Goal: Task Accomplishment & Management: Complete application form

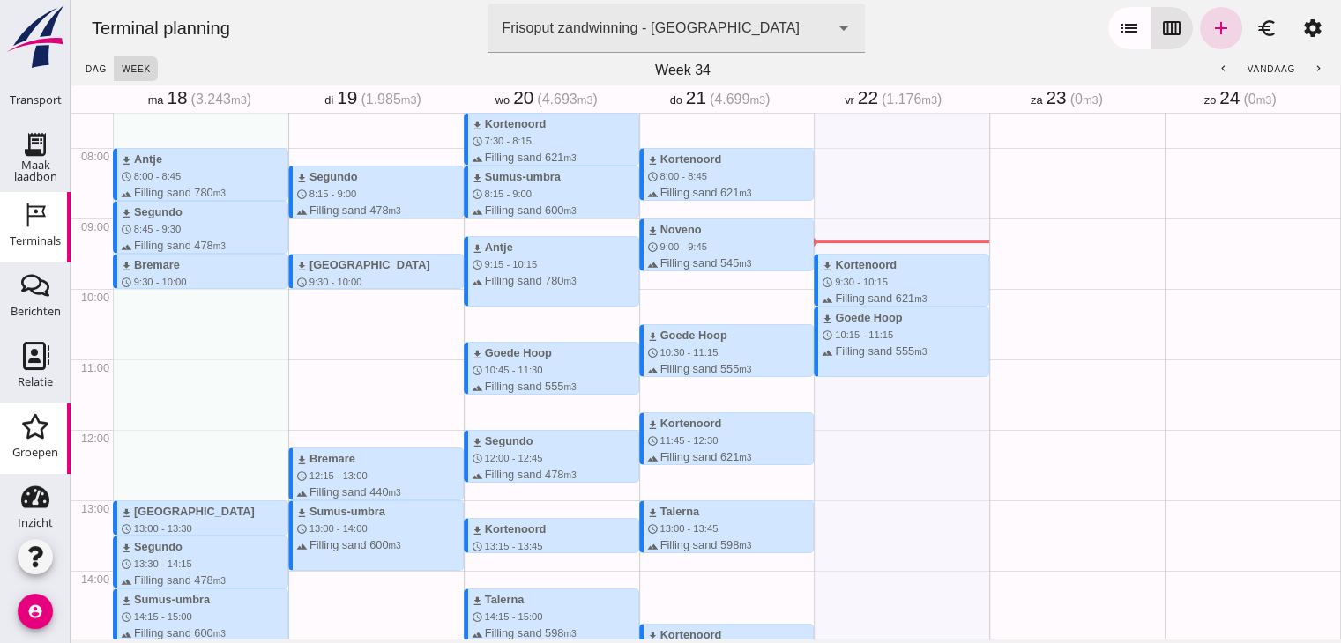
scroll to position [190, 0]
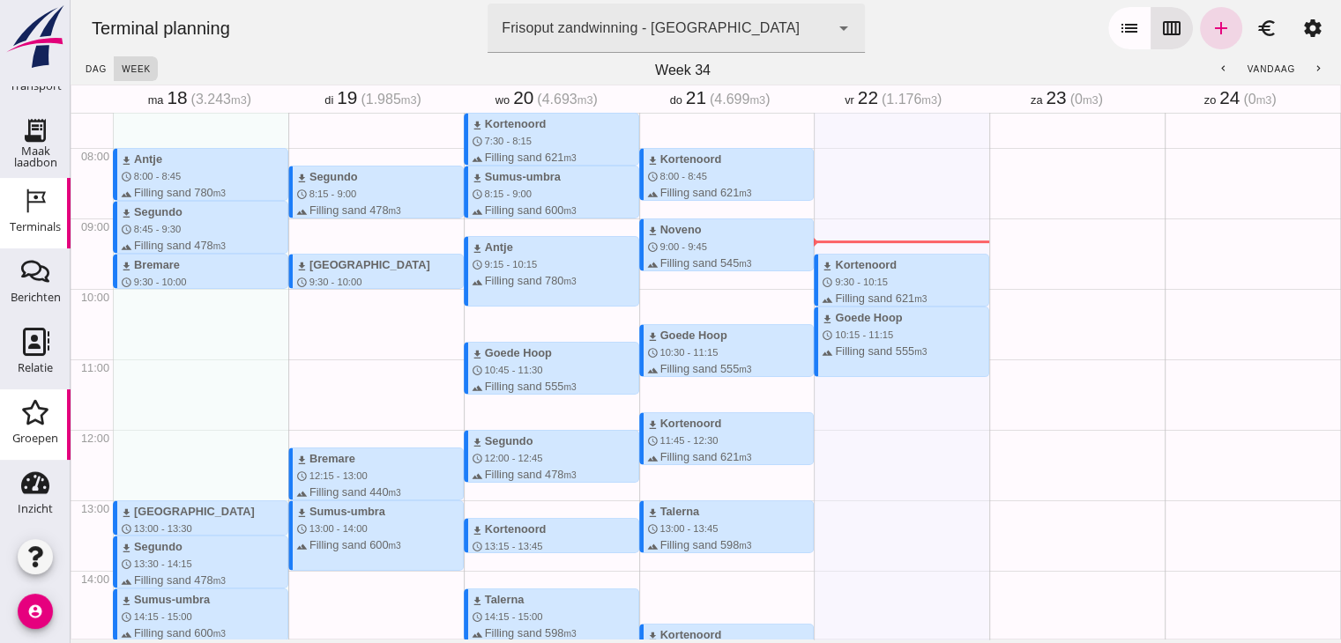
click at [43, 420] on div "Groepen" at bounding box center [35, 412] width 42 height 28
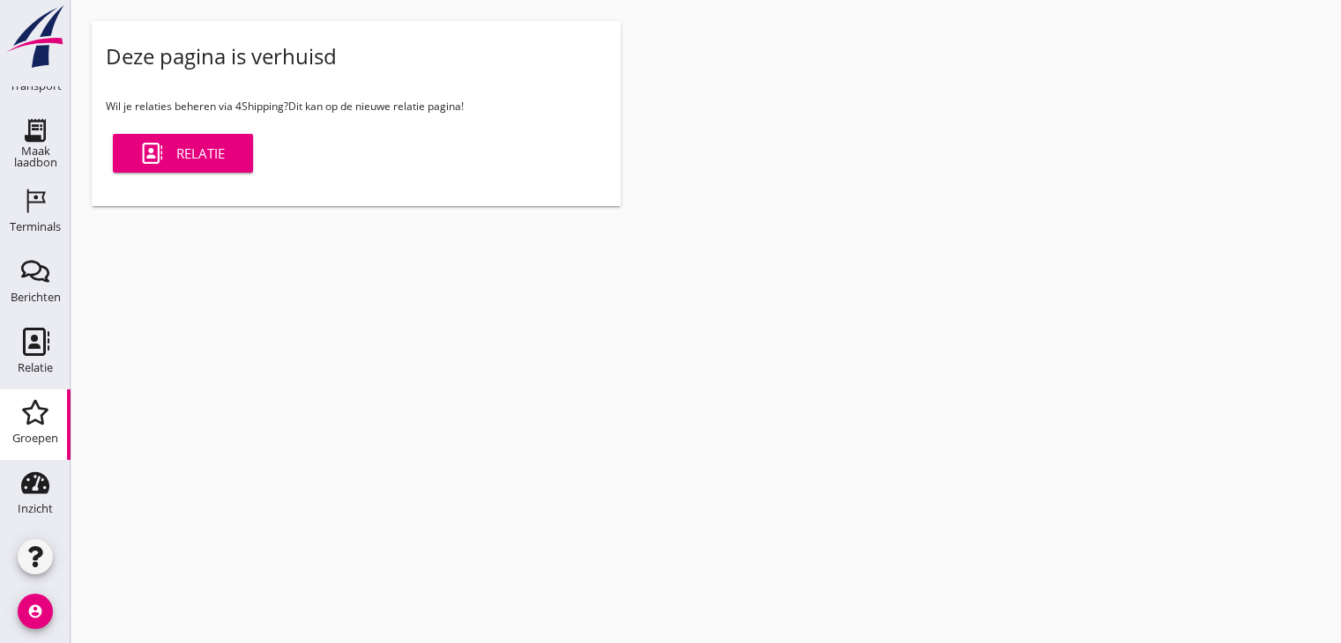
click at [186, 145] on div "Relatie" at bounding box center [183, 153] width 84 height 21
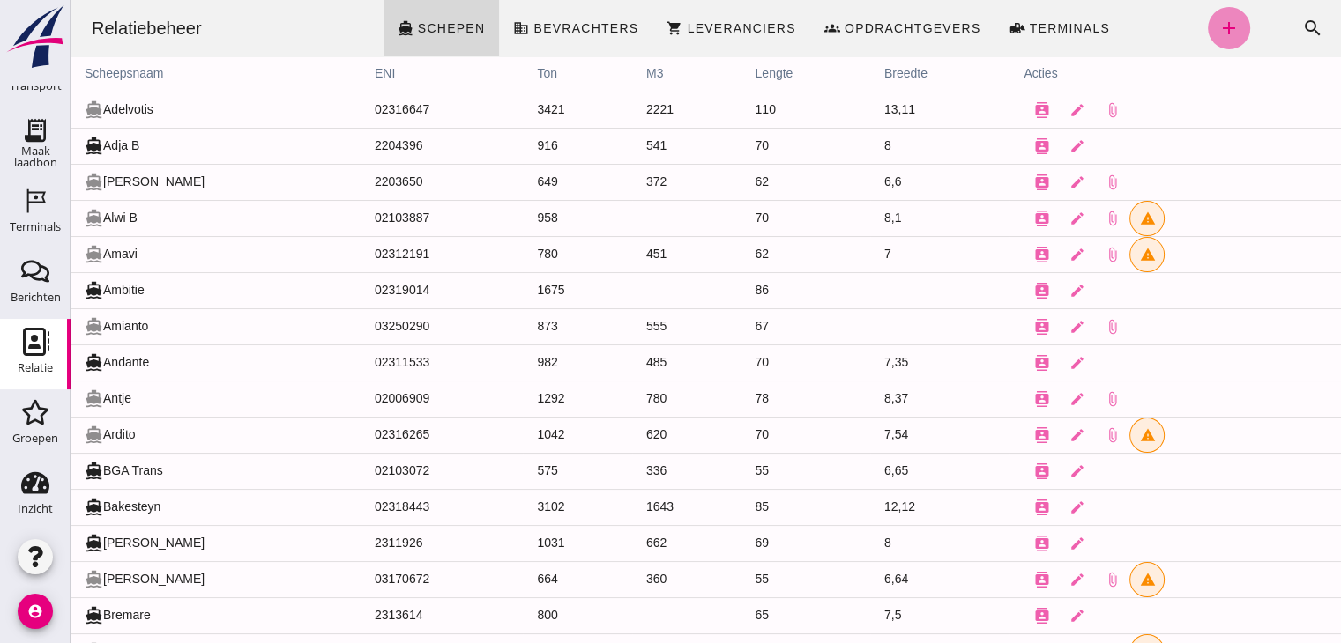
click at [1218, 20] on icon "add" at bounding box center [1228, 28] width 21 height 21
click at [409, 83] on div at bounding box center [706, 321] width 1270 height 643
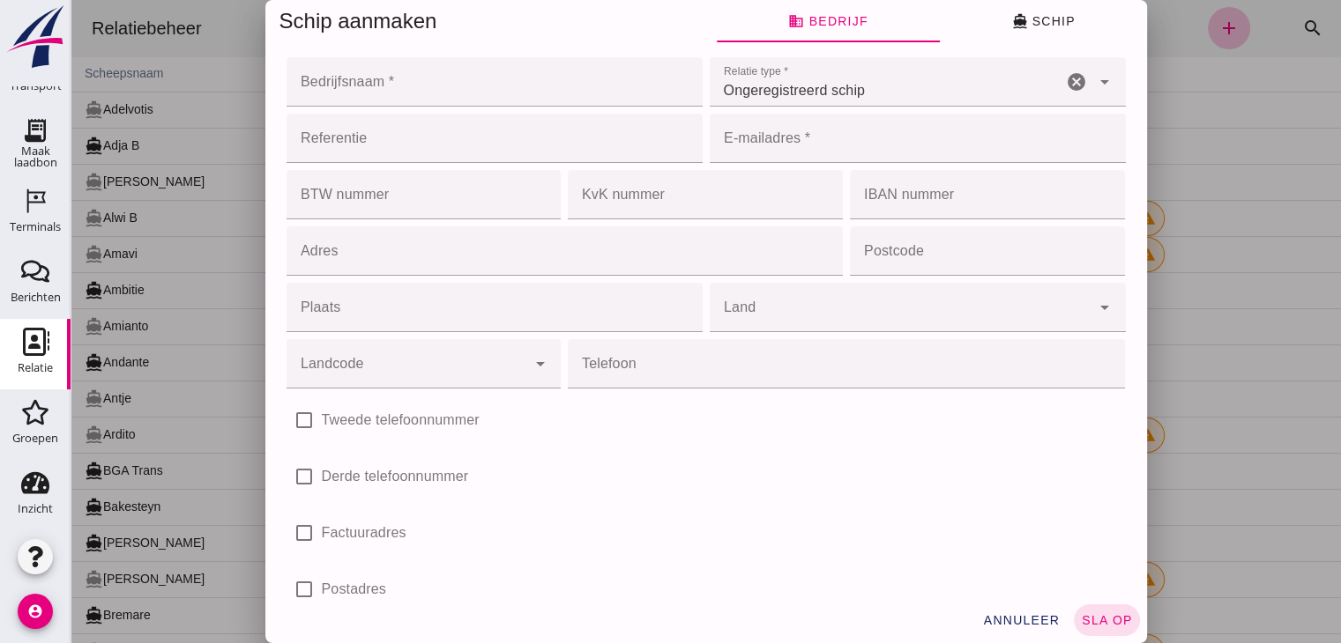
click at [410, 87] on div at bounding box center [706, 321] width 1270 height 643
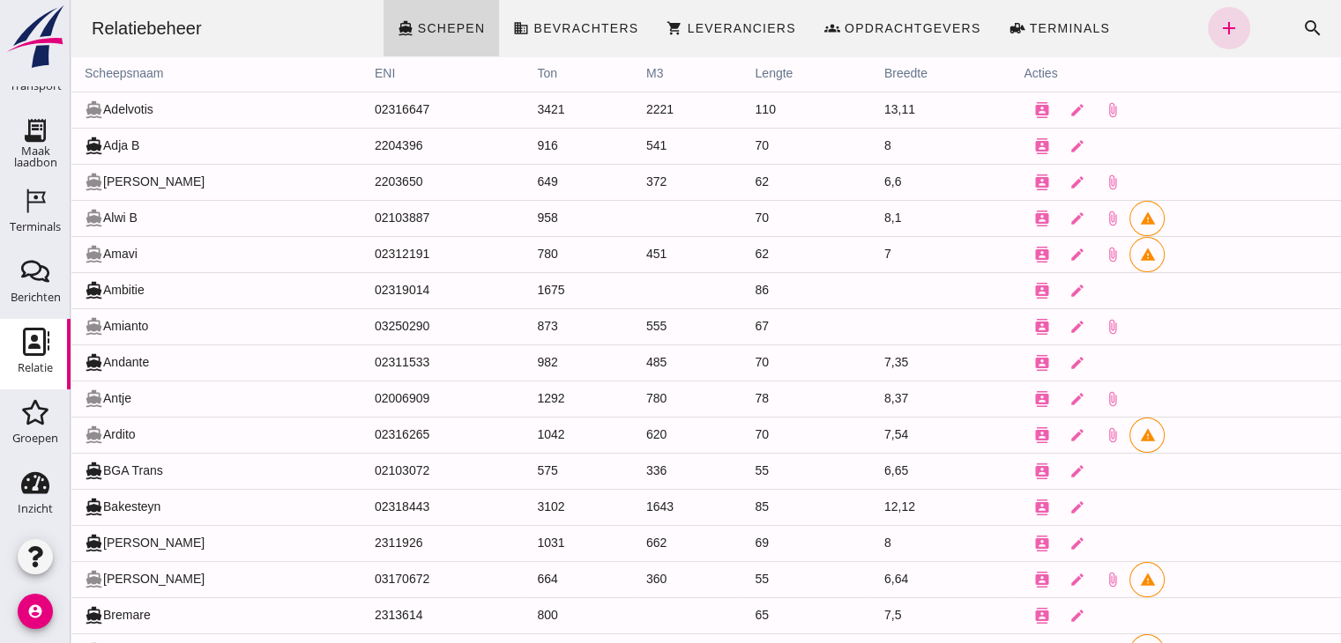
click div "Relatiebeheer directions_boat Schepen business Bevrachters shopping_cart Levera…"
click at [1223, 33] on icon "add" at bounding box center [1228, 28] width 21 height 21
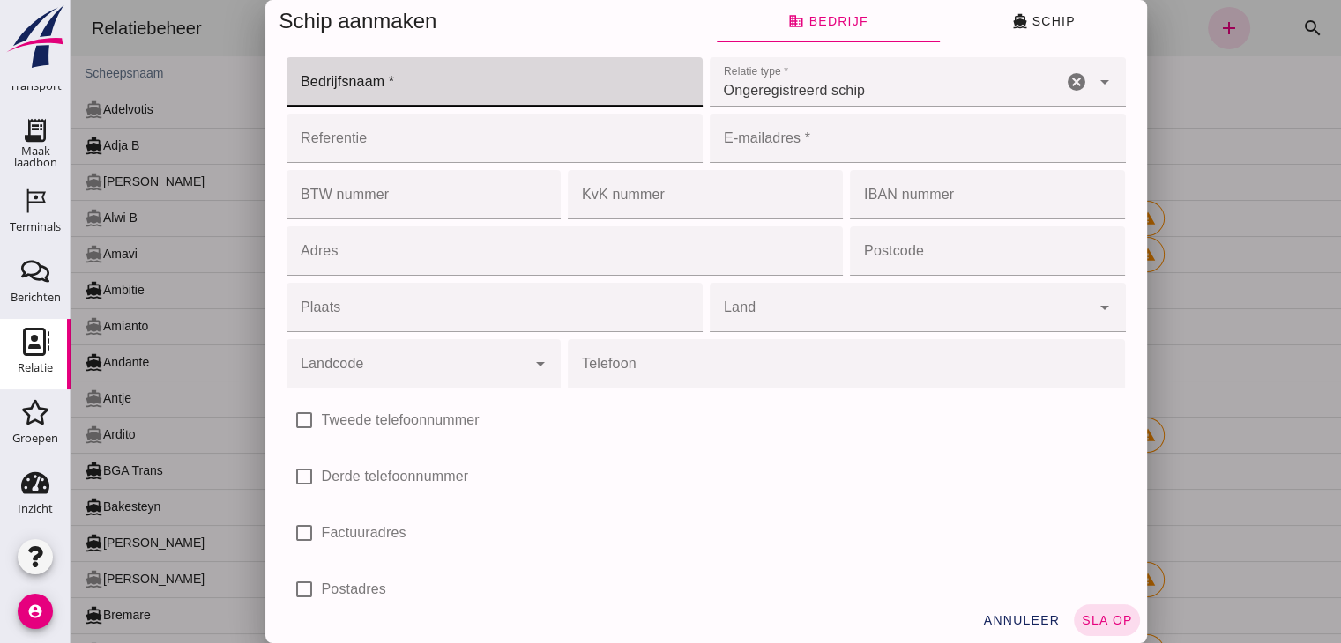
click input "Bedrijfsnaam *"
type input "ROS BV"
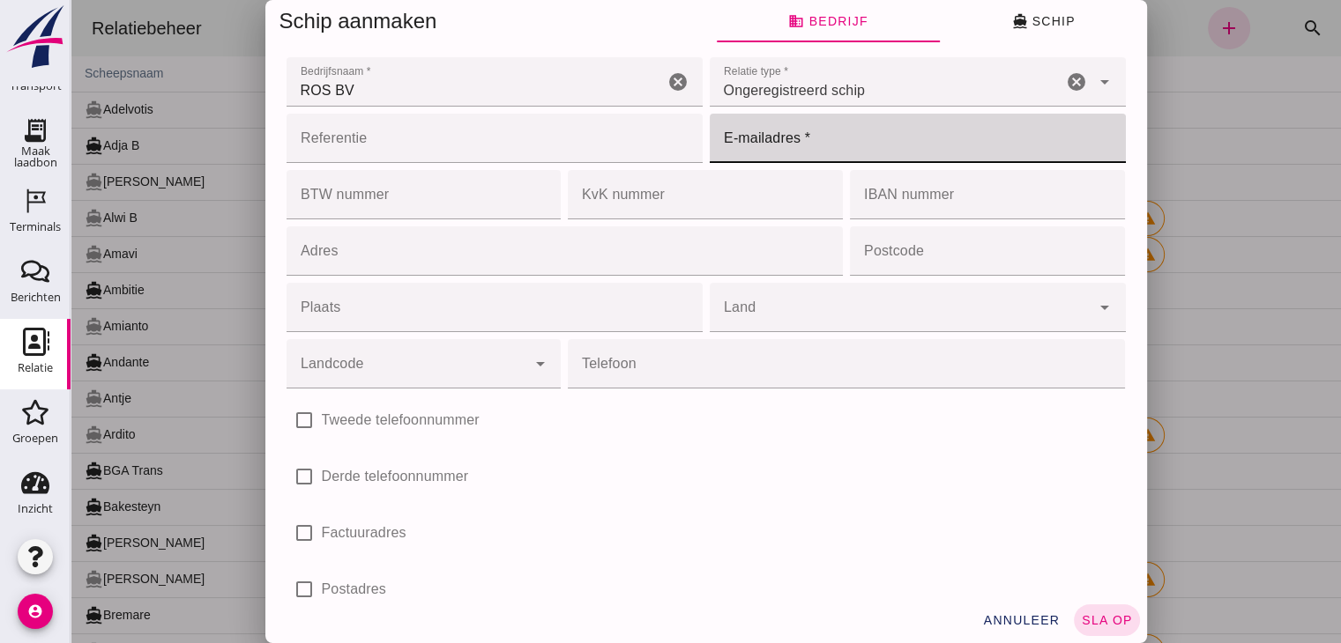
click input "E-mailadres *"
type input "m"
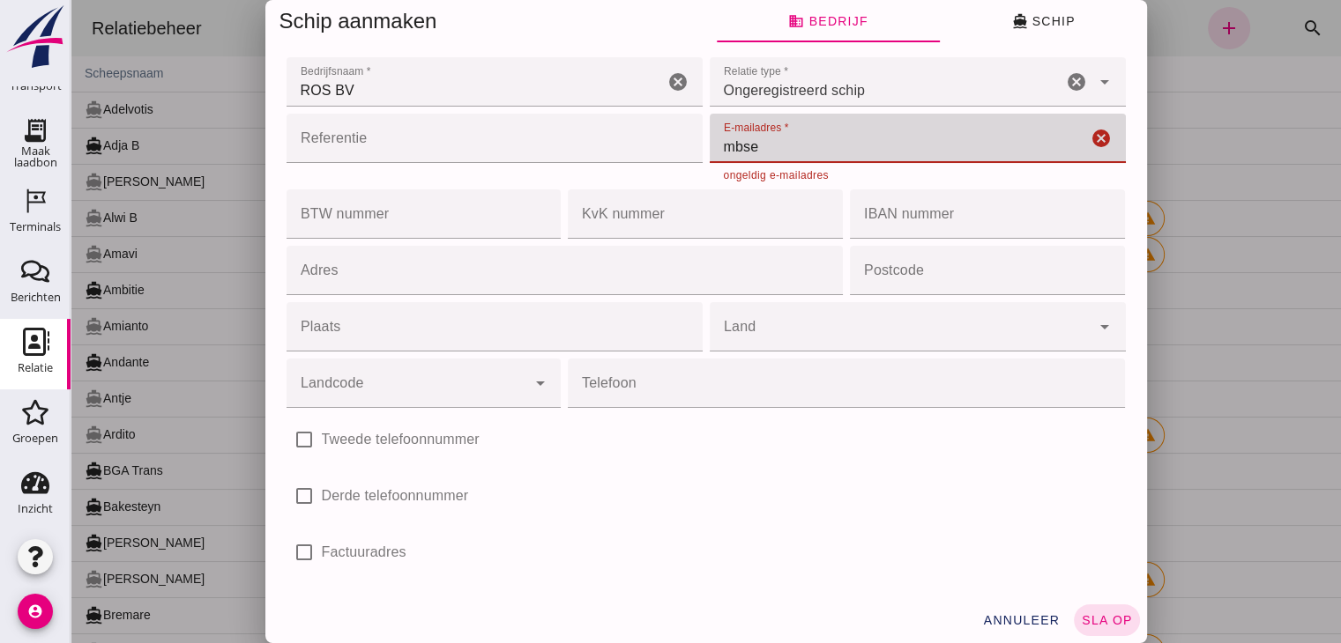
drag, startPoint x: 763, startPoint y: 150, endPoint x: 674, endPoint y: 145, distance: 89.1
click at [674, 186] on div "Referentie Referentie cancel E-mailadres * E-mailadres * mbse cancel ongeldig e…" at bounding box center [706, 214] width 846 height 56
paste input "[EMAIL_ADDRESS][DOMAIN_NAME]"
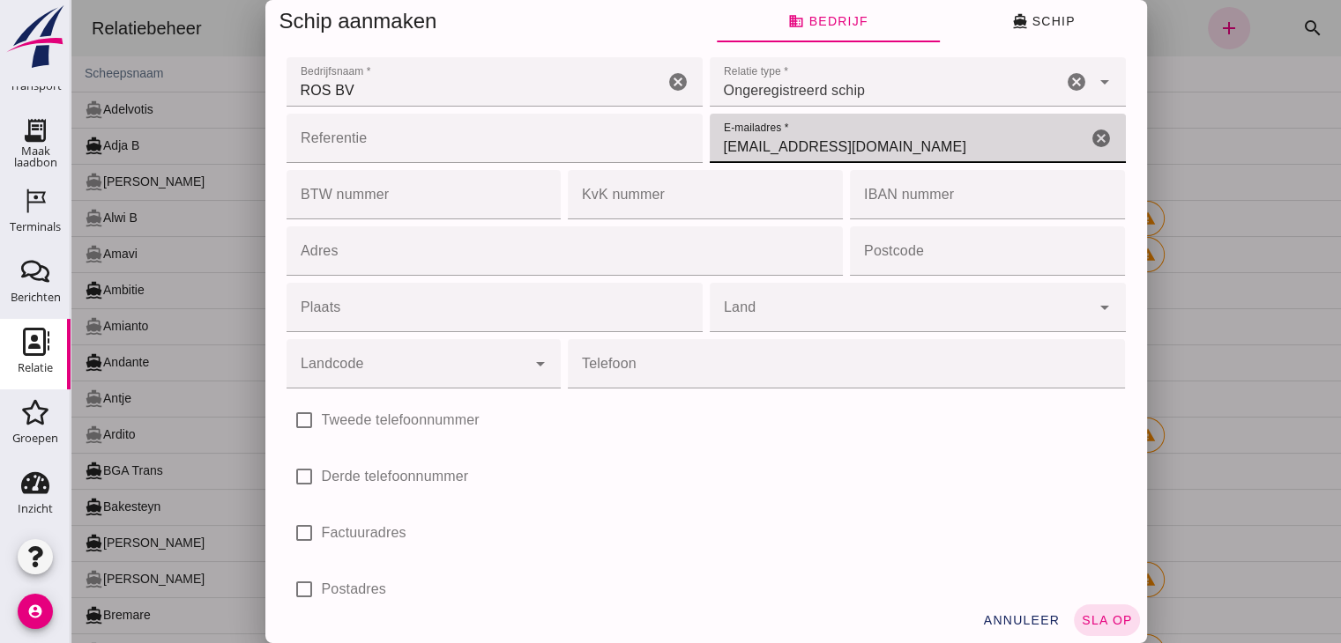
type input "[EMAIL_ADDRESS][DOMAIN_NAME]"
click input "Adres"
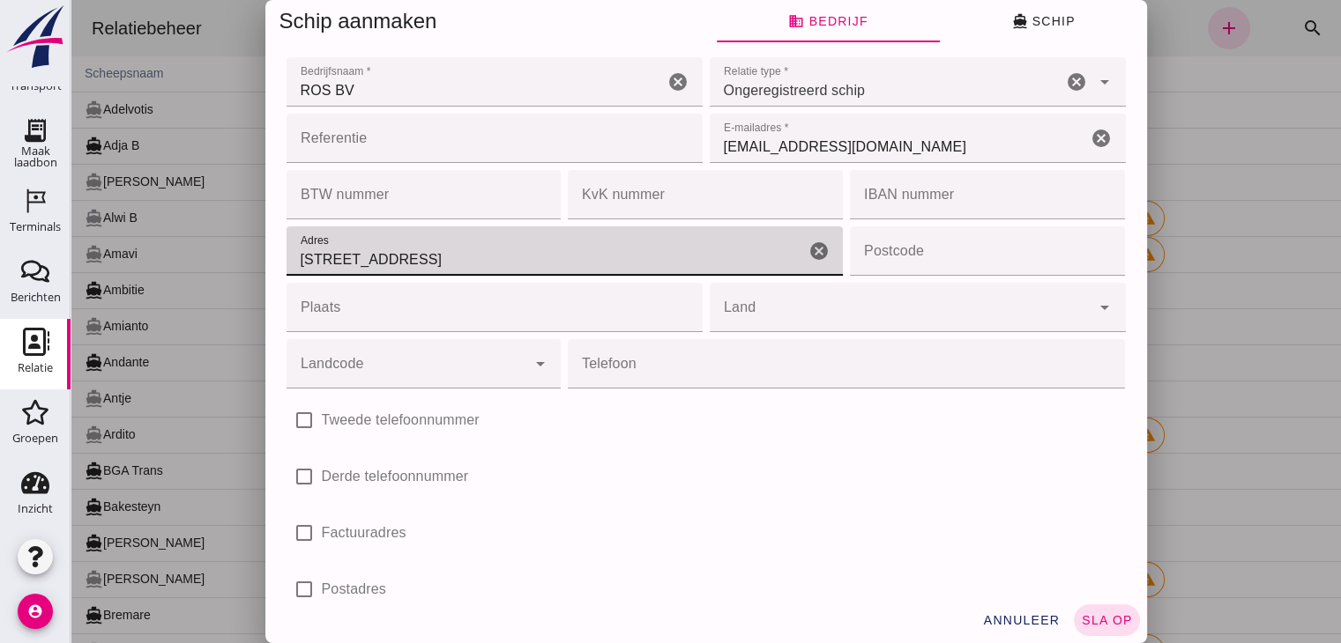
type input "[STREET_ADDRESS]"
click input "Plaats"
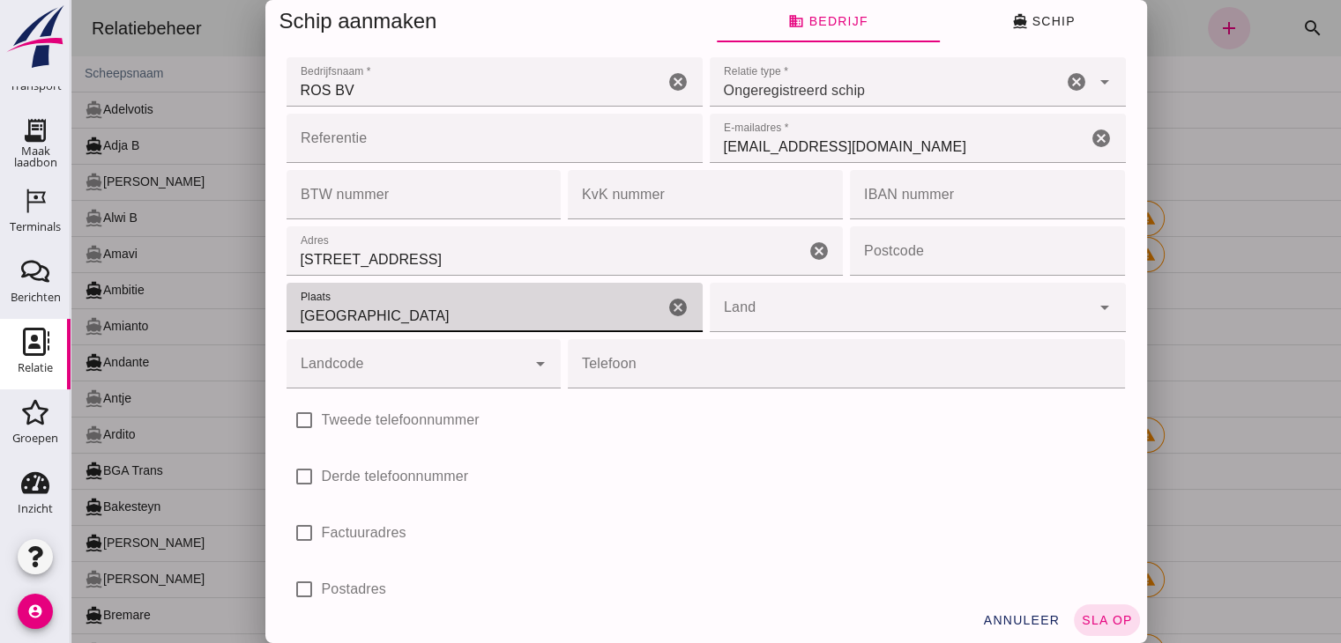
type input "[GEOGRAPHIC_DATA]"
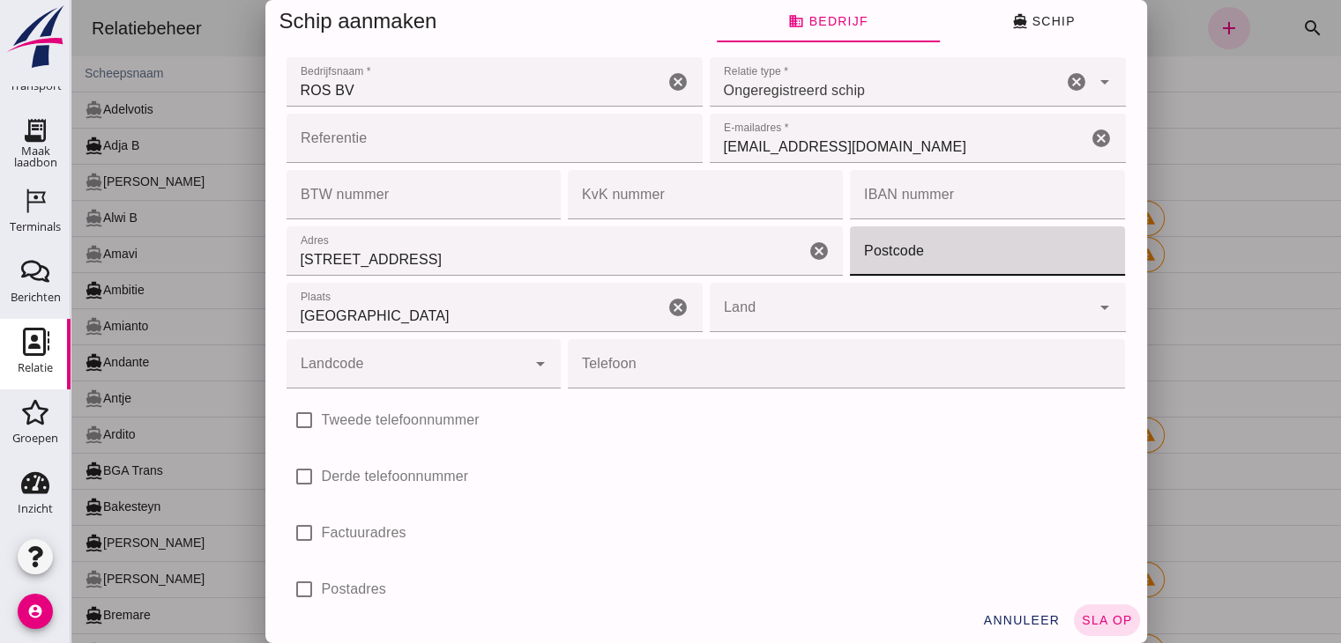
click input "Postcode"
type input "3115 HE"
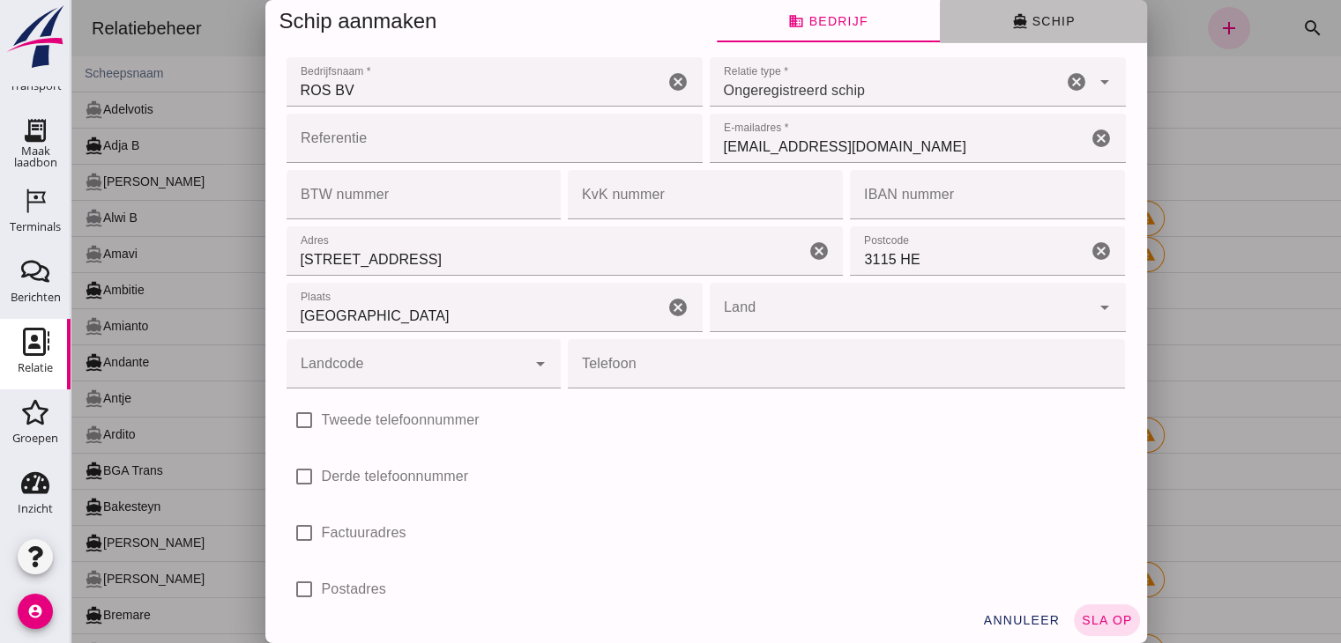
click span "directions_boat Schip"
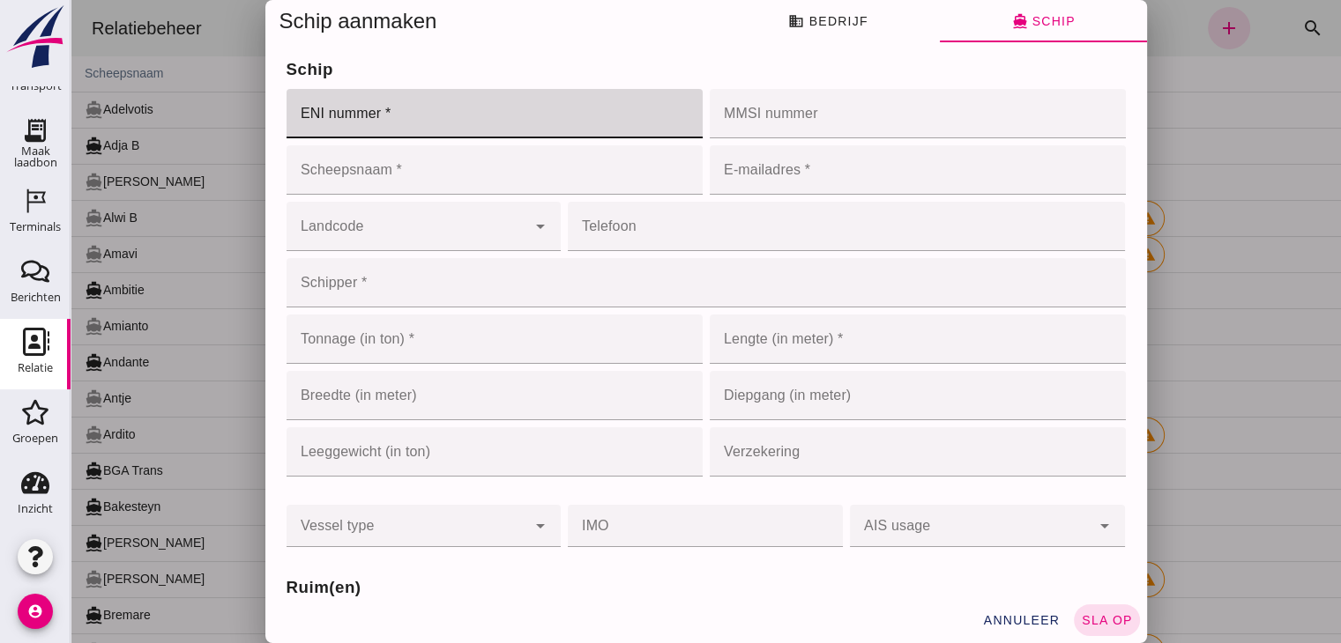
click input "ENI nummer *"
type input "2104678"
click input "Scheepsnaam *"
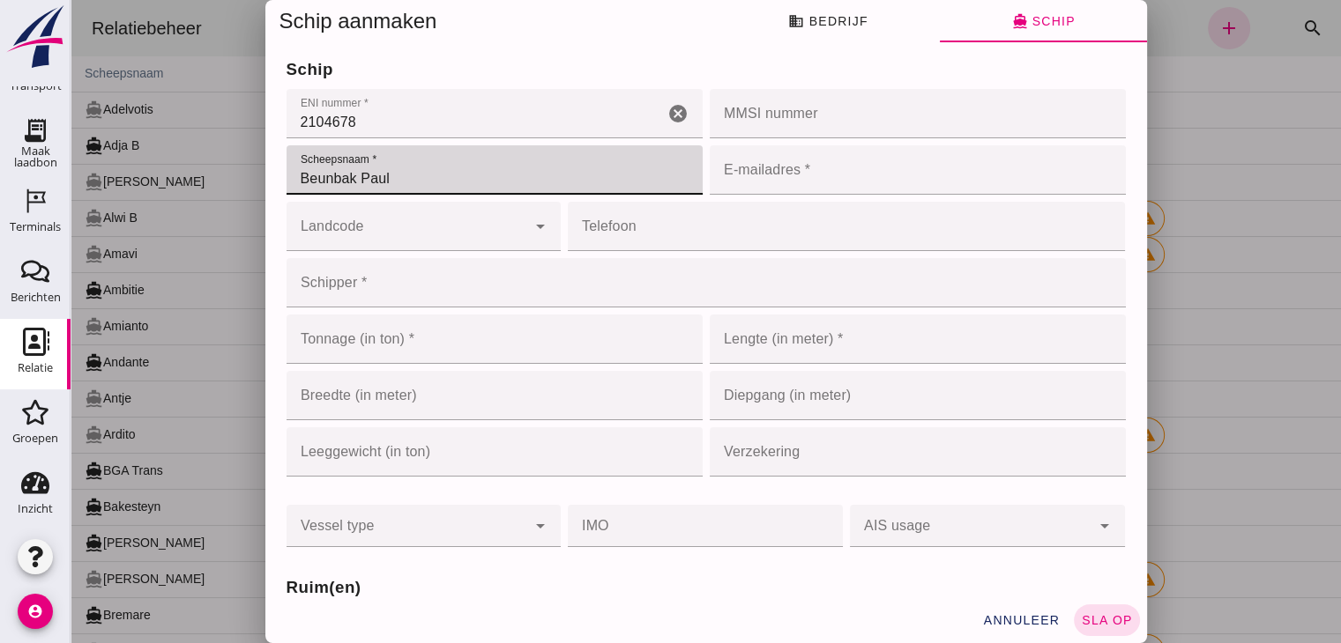
type input "Beunbak Paul"
click input "Schipper *"
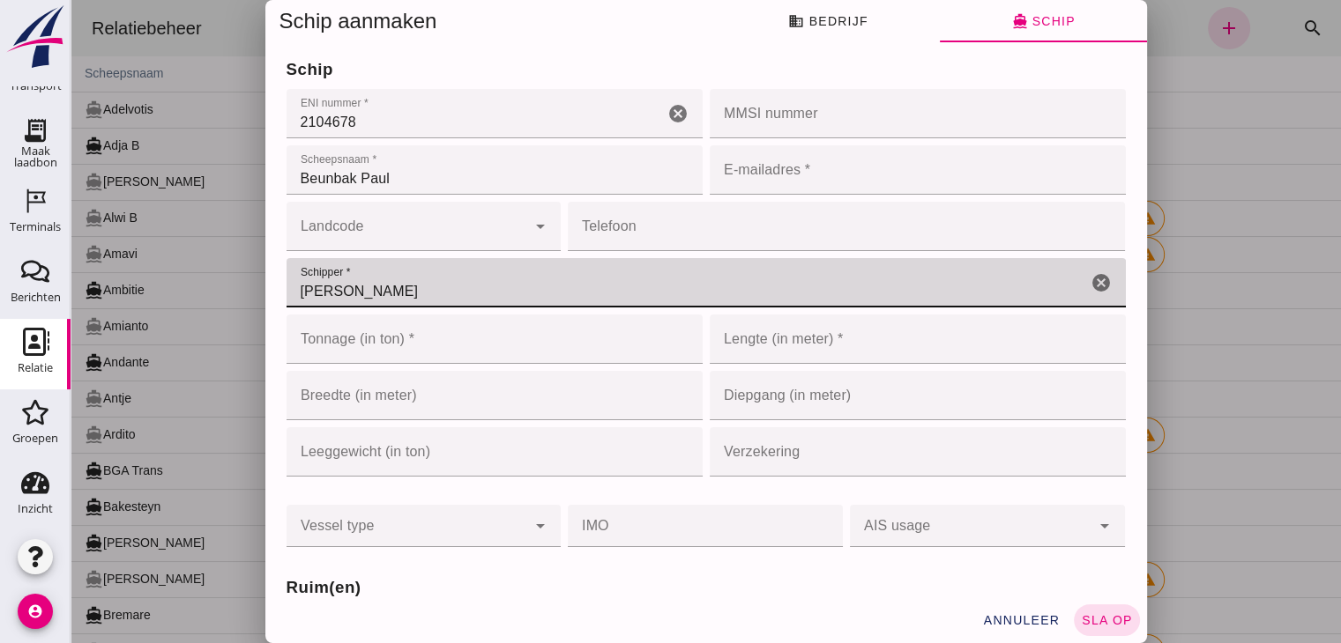
type input "[PERSON_NAME]"
click input "E-mailadres *"
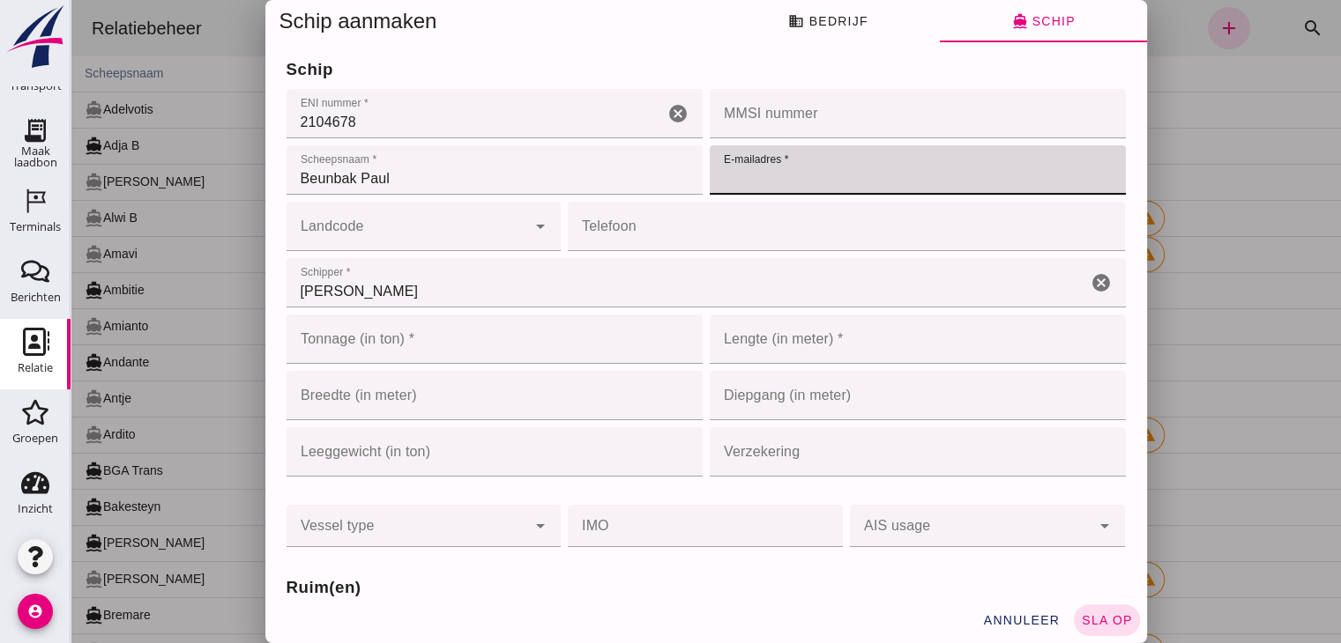
paste input "[EMAIL_ADDRESS][DOMAIN_NAME]"
type input "[EMAIL_ADDRESS][DOMAIN_NAME]"
click button "business Bedrijf"
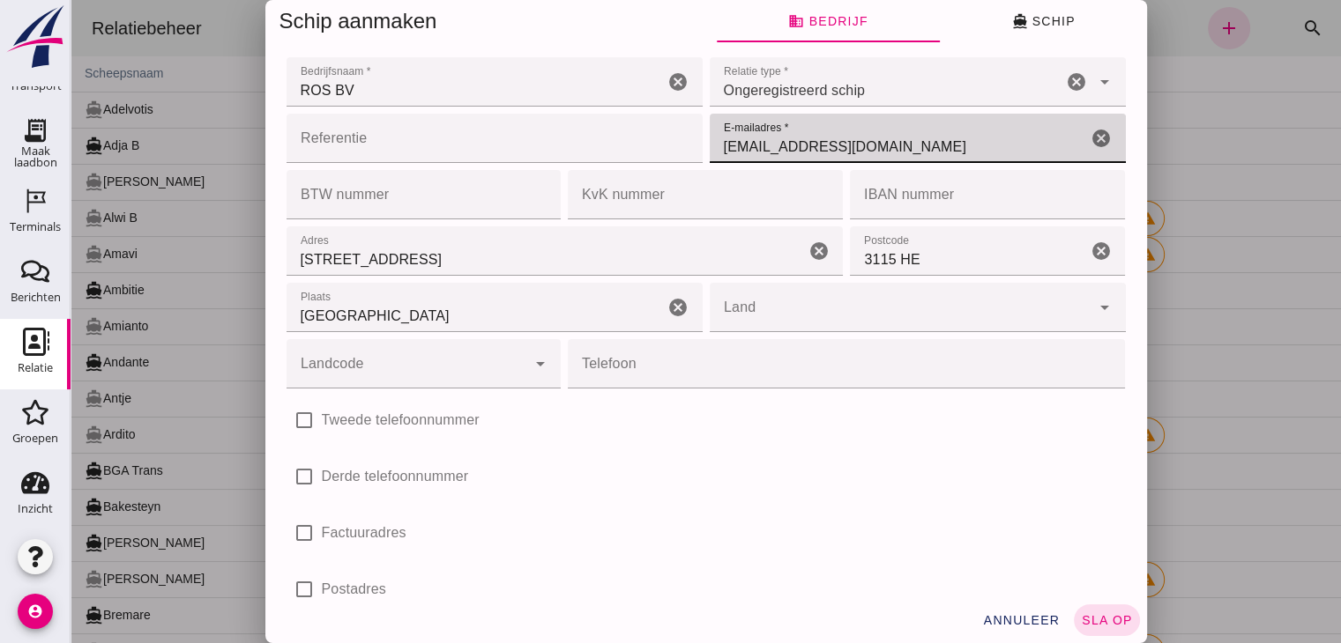
drag, startPoint x: 875, startPoint y: 141, endPoint x: 619, endPoint y: 123, distance: 257.1
click at [619, 167] on div "Referentie Referentie cancel E-mailadres * E-mailadres * [EMAIL_ADDRESS][DOMAIN…" at bounding box center [706, 195] width 846 height 56
type input "[EMAIL_ADDRESS][DOMAIN_NAME]"
click span "directions_boat Schip"
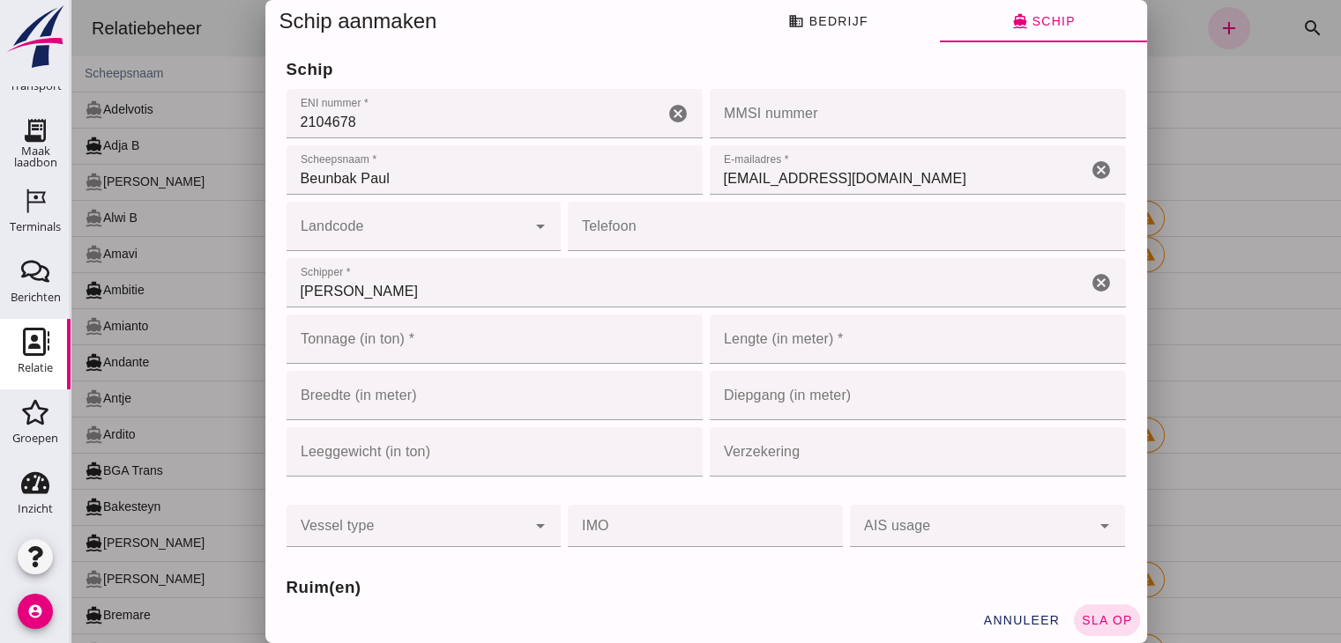
click input "Tonnage (in ton) *"
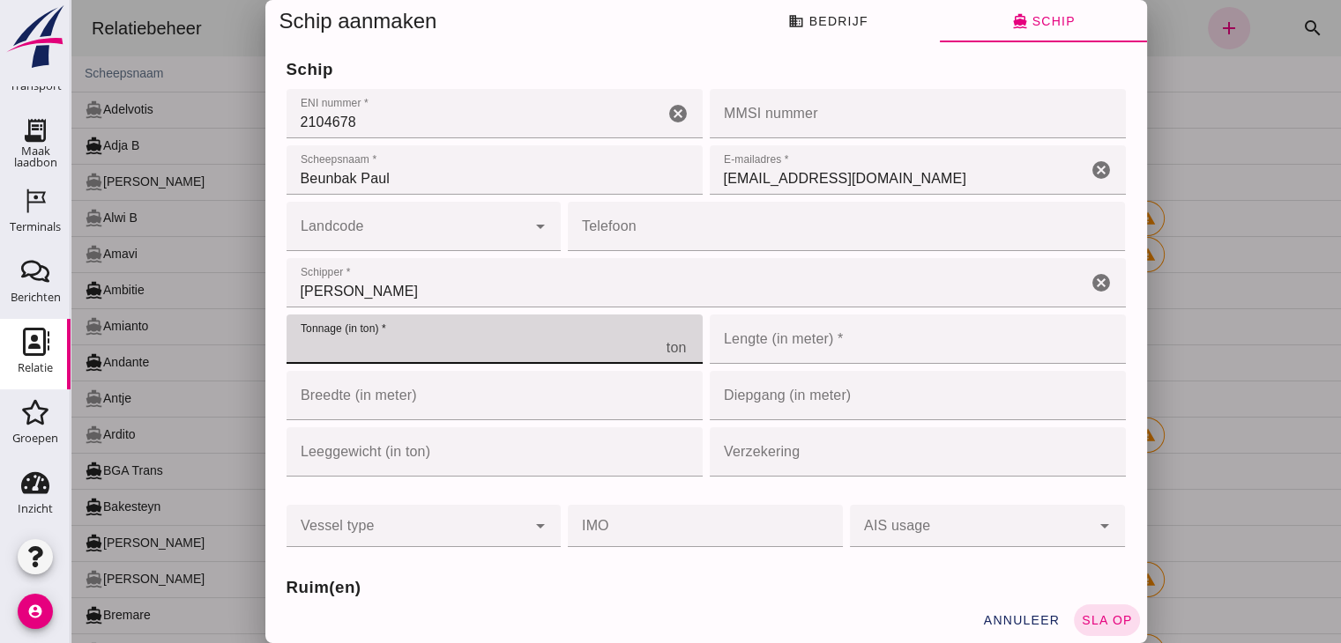
type input "3"
type input "1036"
click input "Lengte (in meter) *"
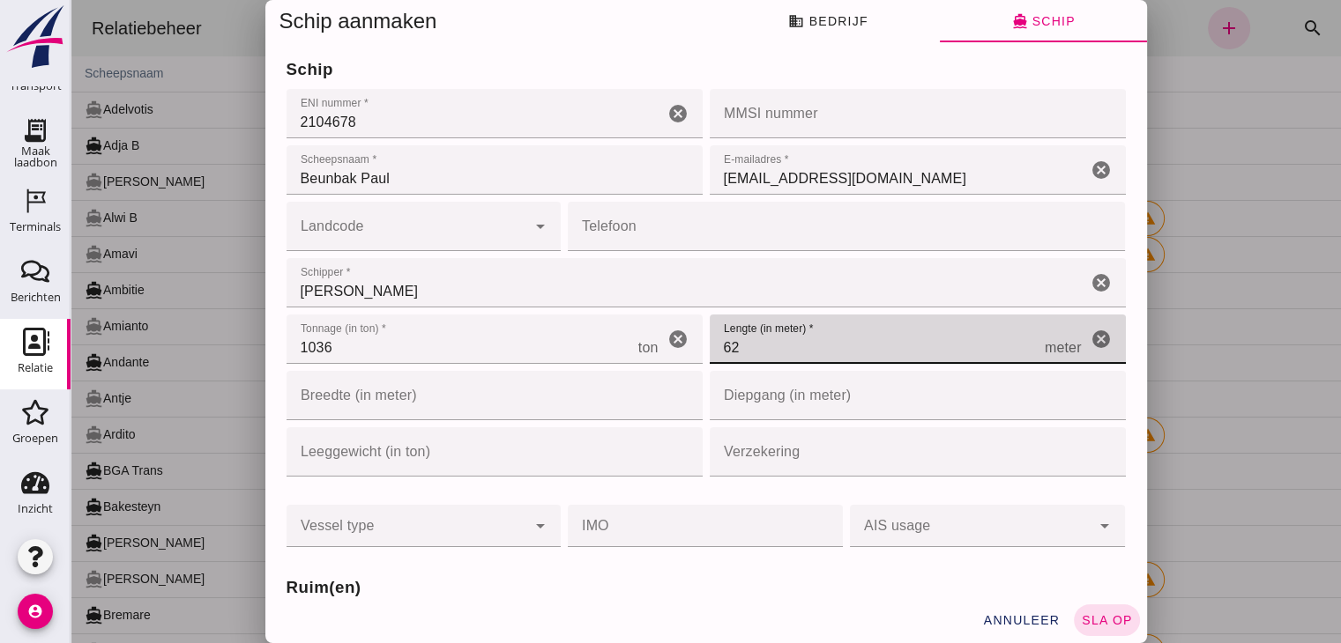
type input "62"
click input "Breedte (in meter)"
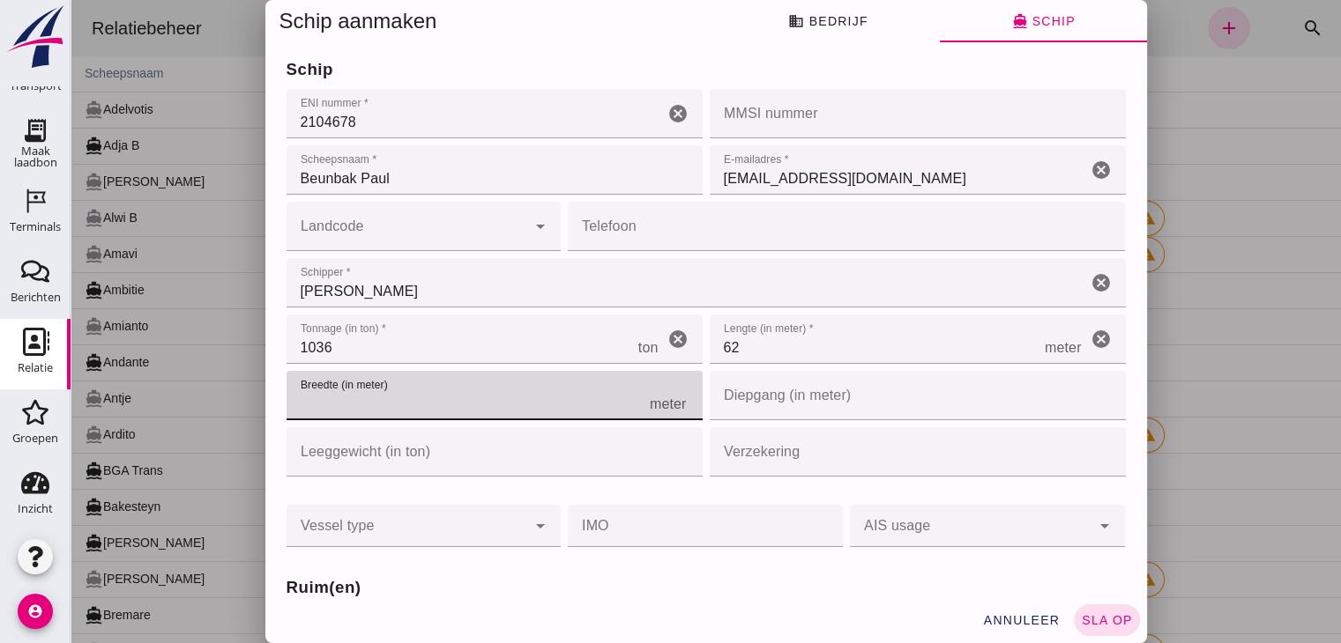
type input "8"
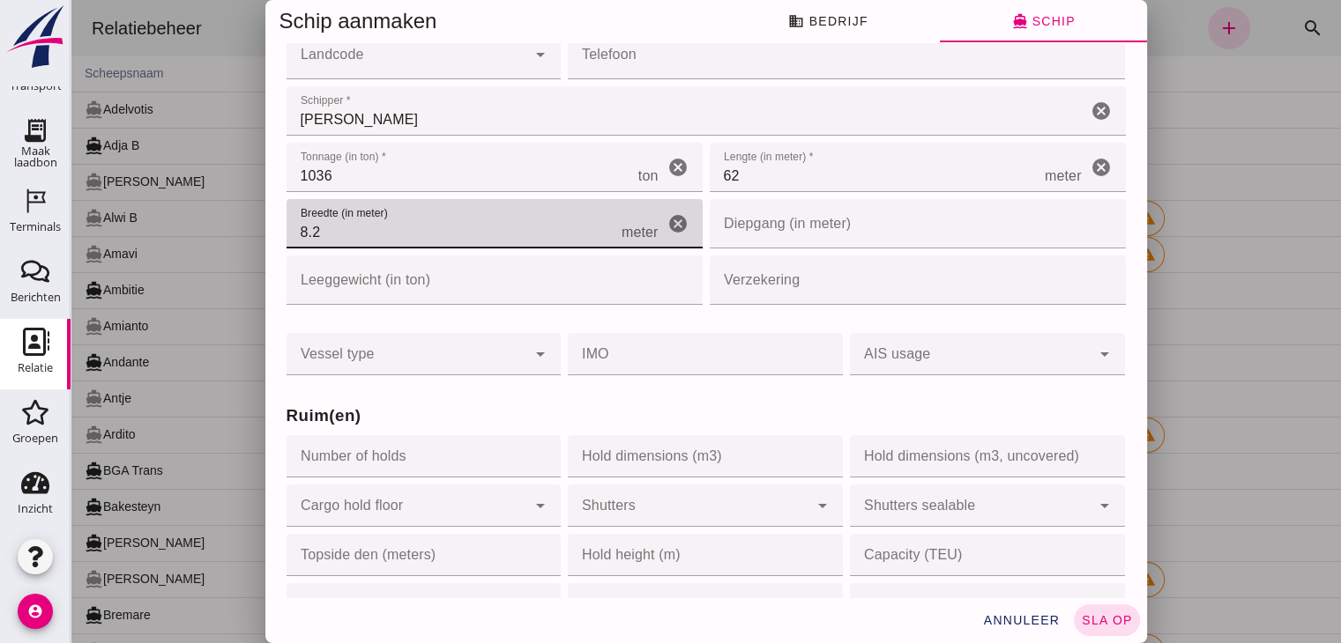
scroll to position [176, 0]
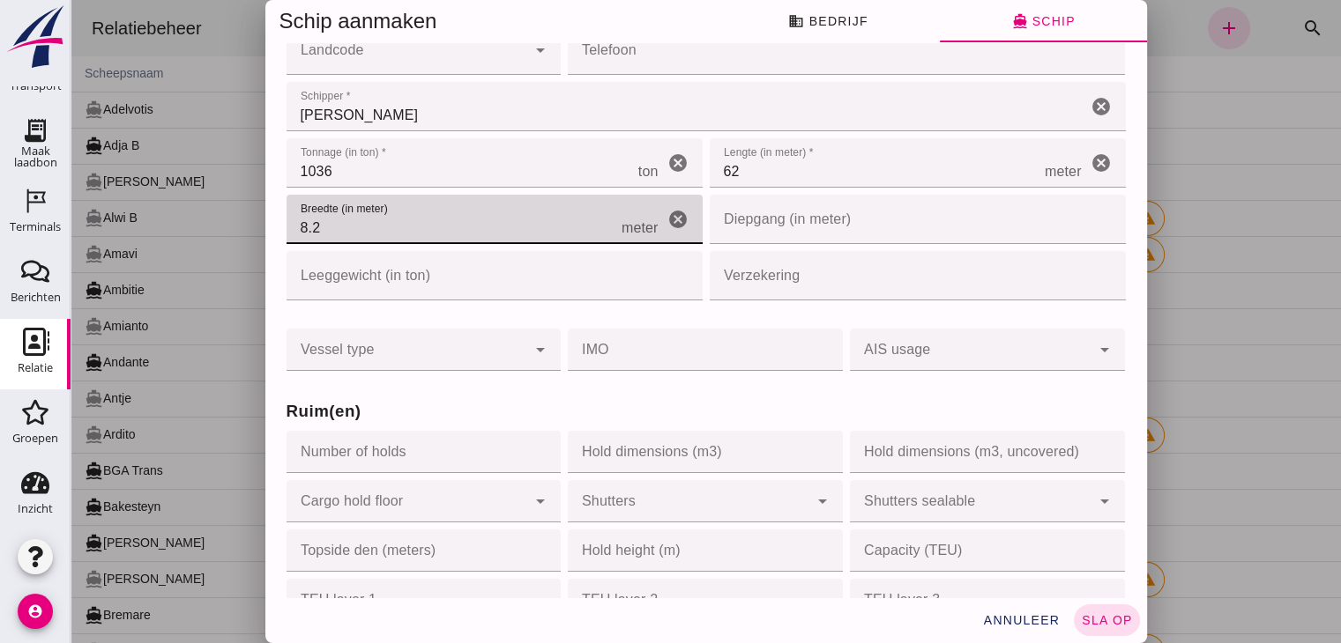
type input "8.2"
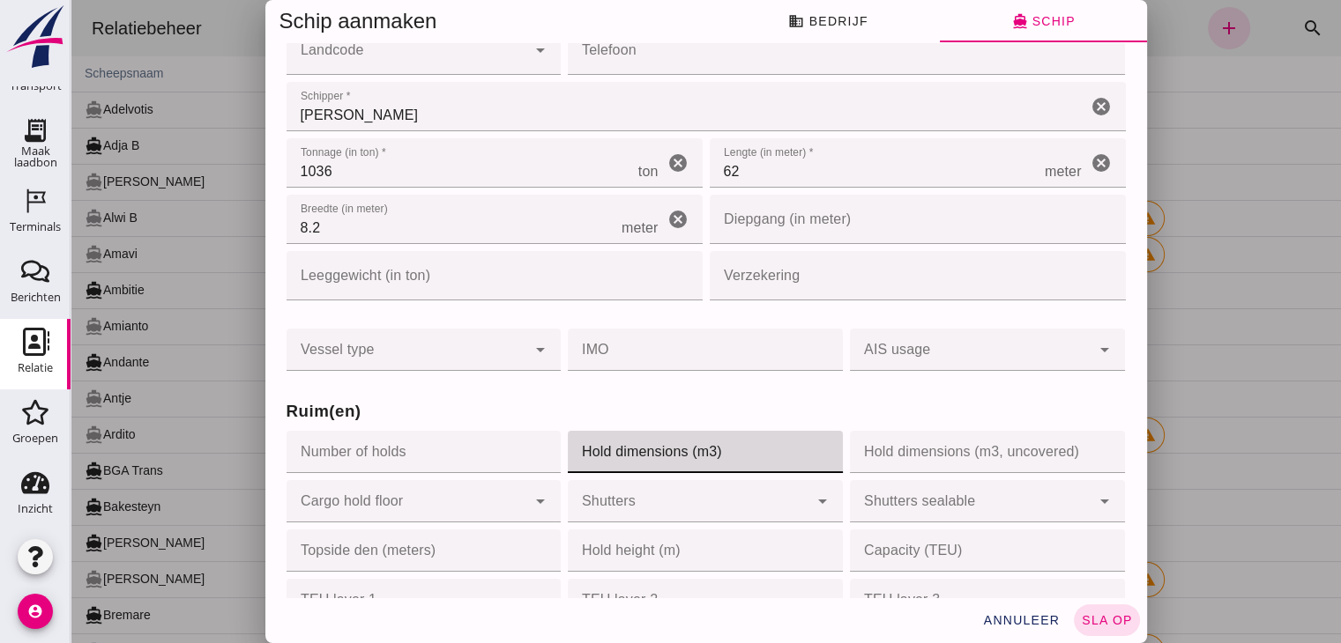
click input "Hold dimensions (m3)"
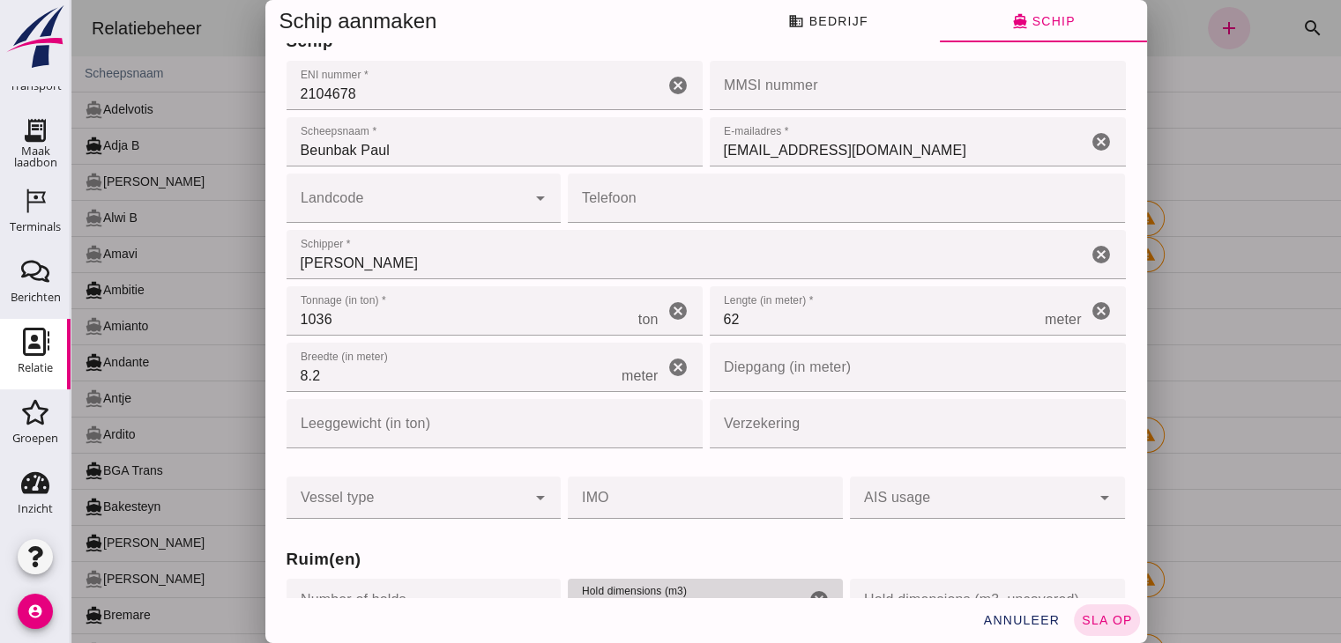
scroll to position [0, 0]
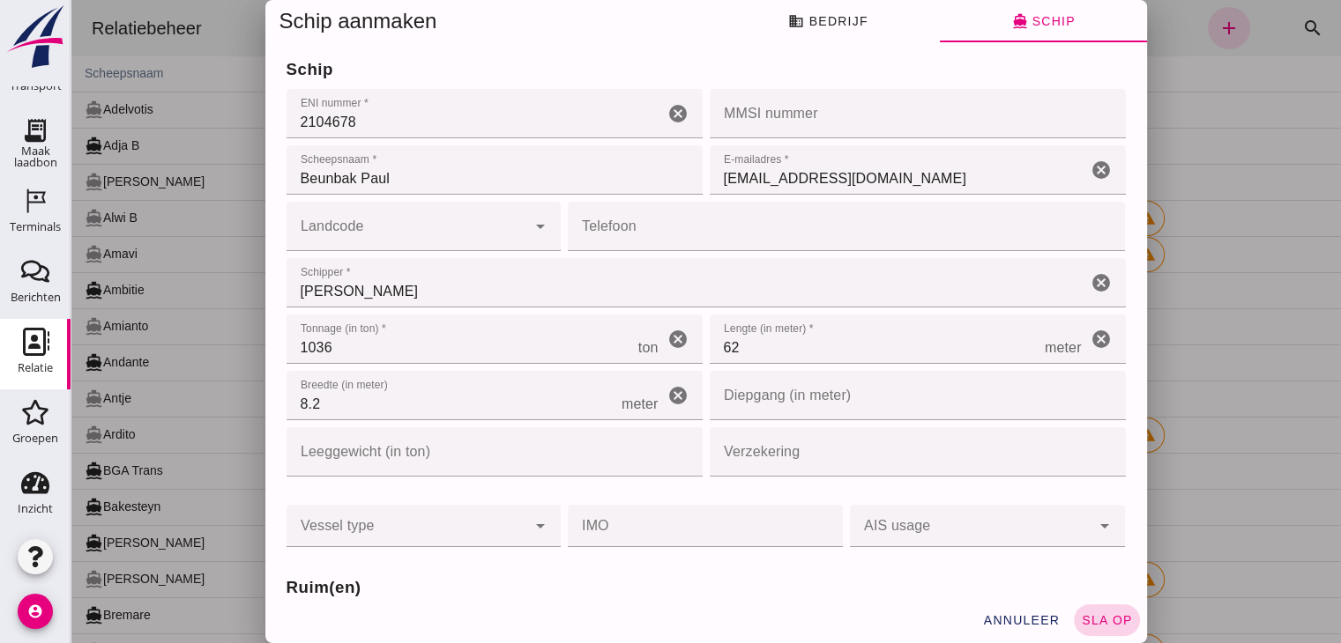
type input "576"
click button "sla op"
type input "02104678"
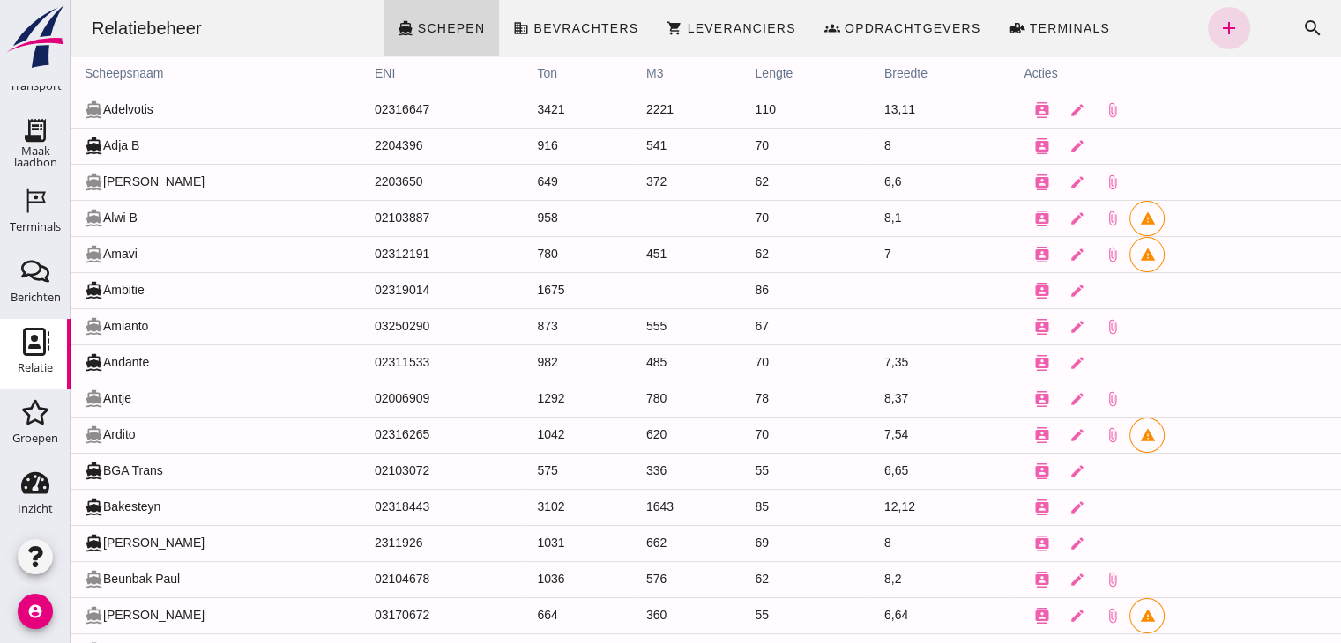
click div "Relatiebeheer directions_boat Schepen business Bevrachters shopping_cart Levera…"
click link "add"
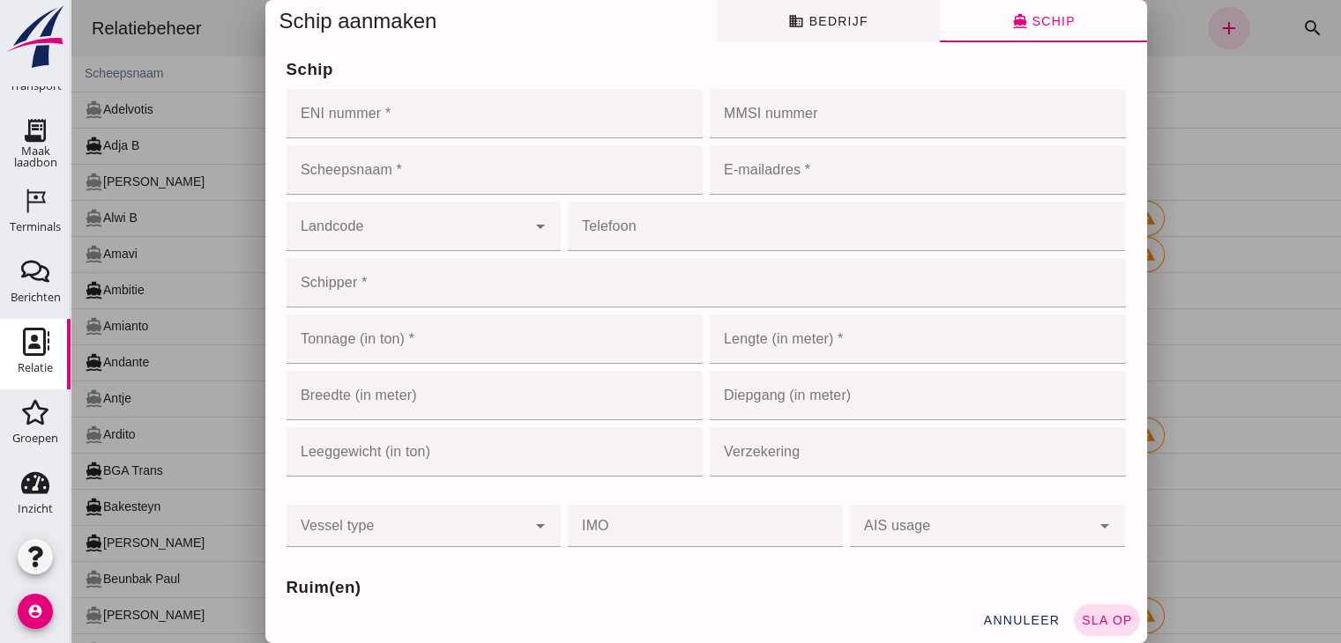
click span "business Bedrijf"
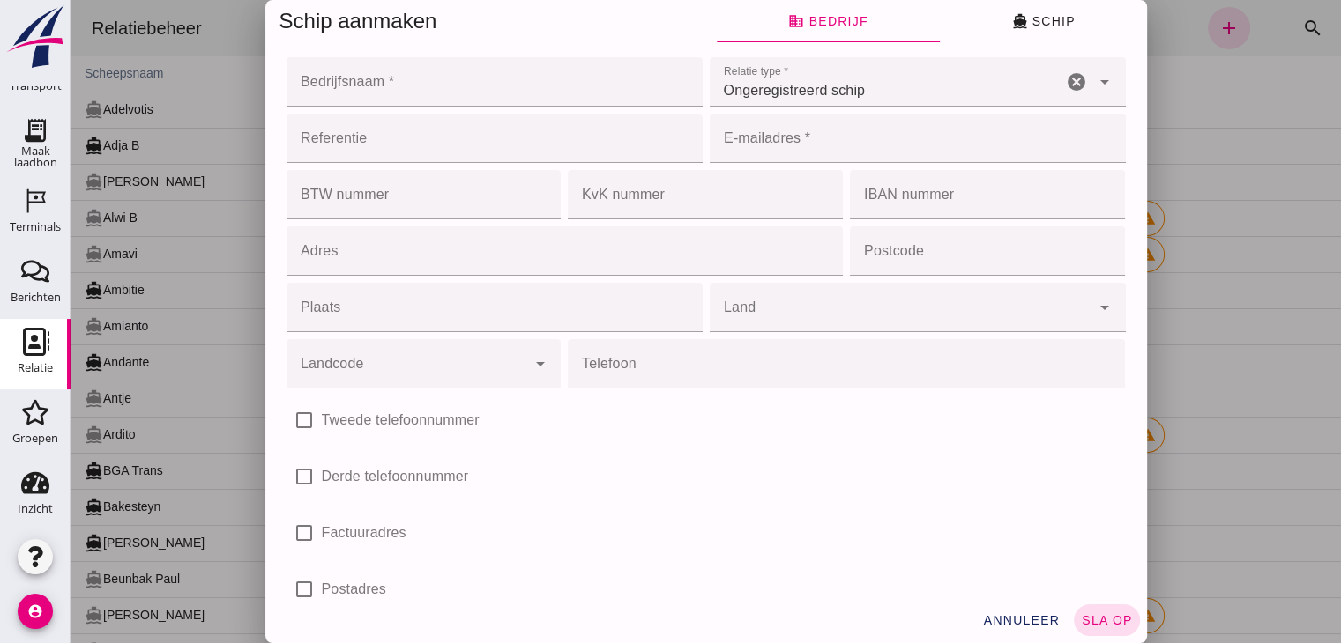
click input "Bedrijfsnaam *"
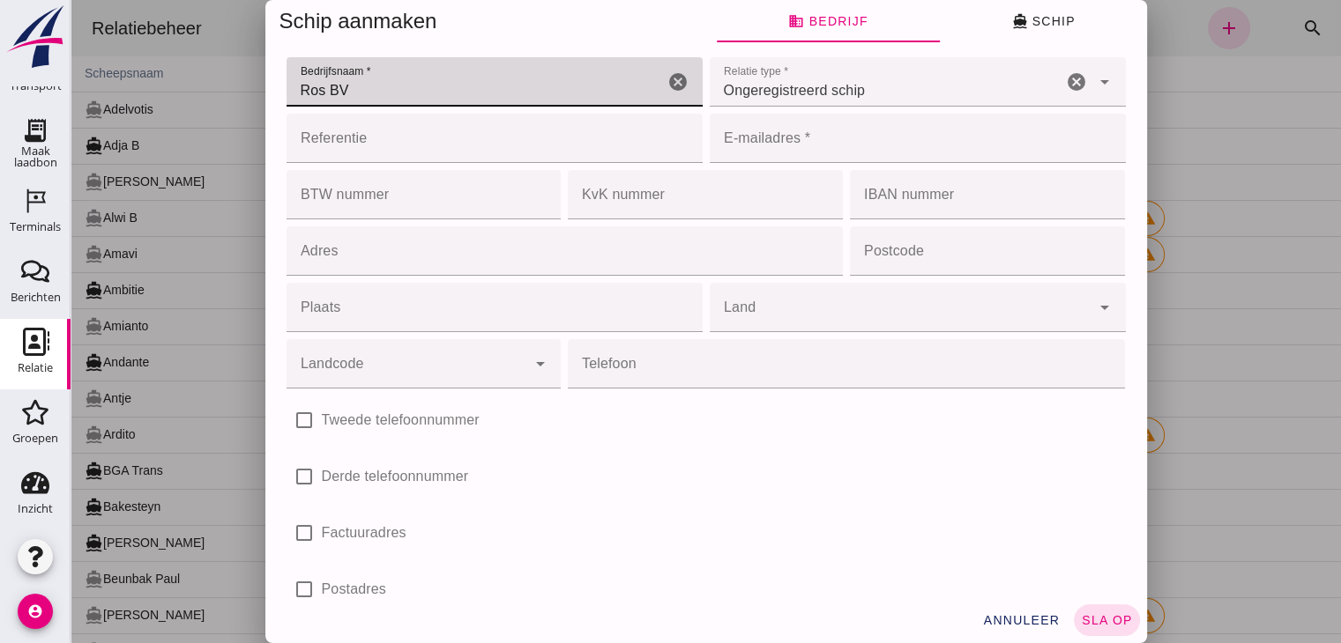
drag, startPoint x: 395, startPoint y: 94, endPoint x: 158, endPoint y: 93, distance: 237.1
click div "Schip aanmaken business Bedrijf directions_boat Schip Bedrijfsnaam * Bedrijfsna…"
type input "ROS BV"
click input "E-mailadres *"
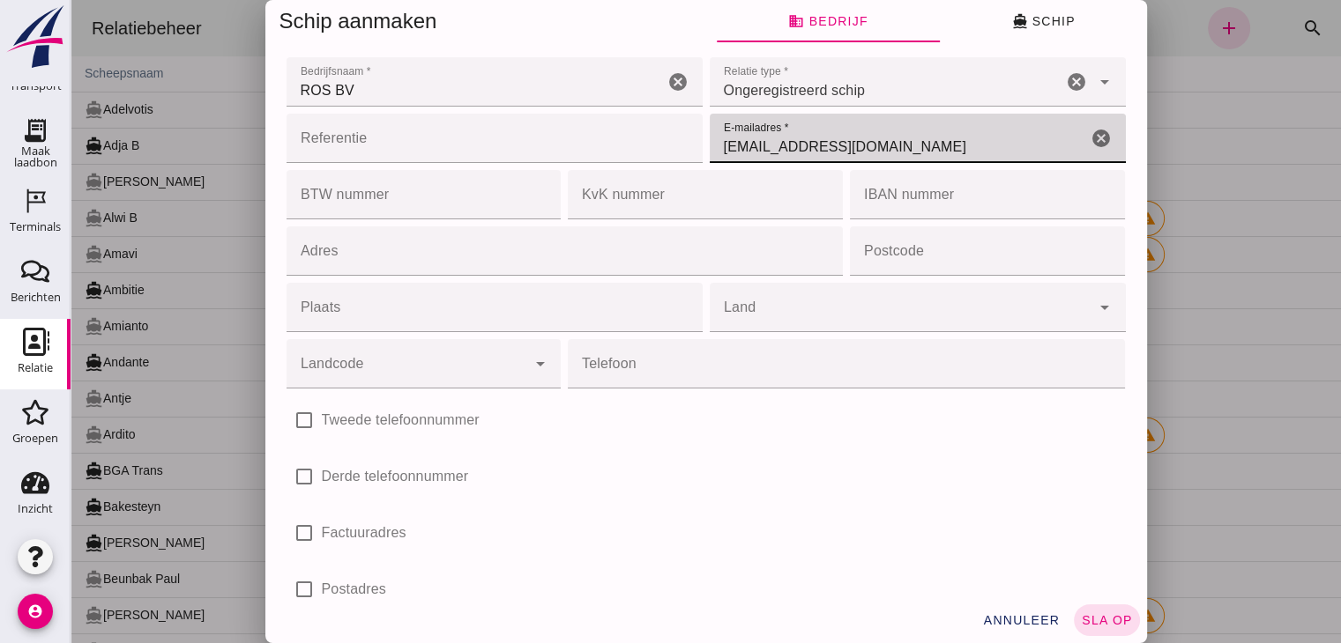
type input "[EMAIL_ADDRESS][DOMAIN_NAME]"
click input "Adres"
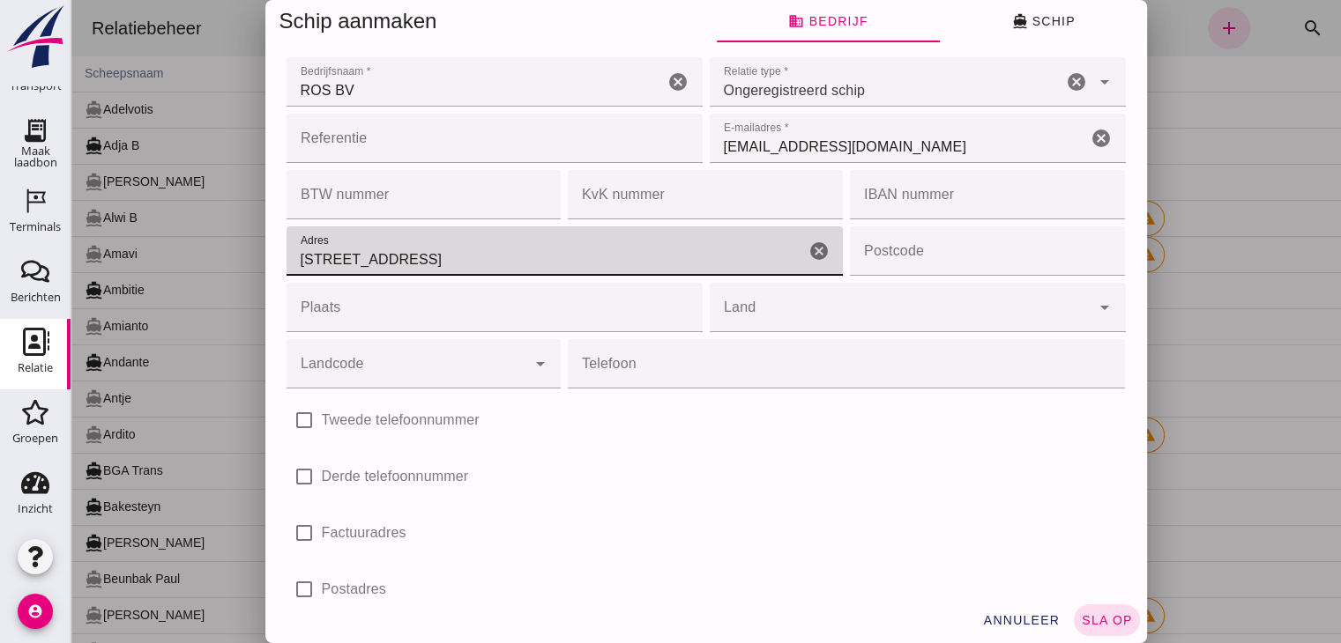
type input "[STREET_ADDRESS]"
click input "Postcode"
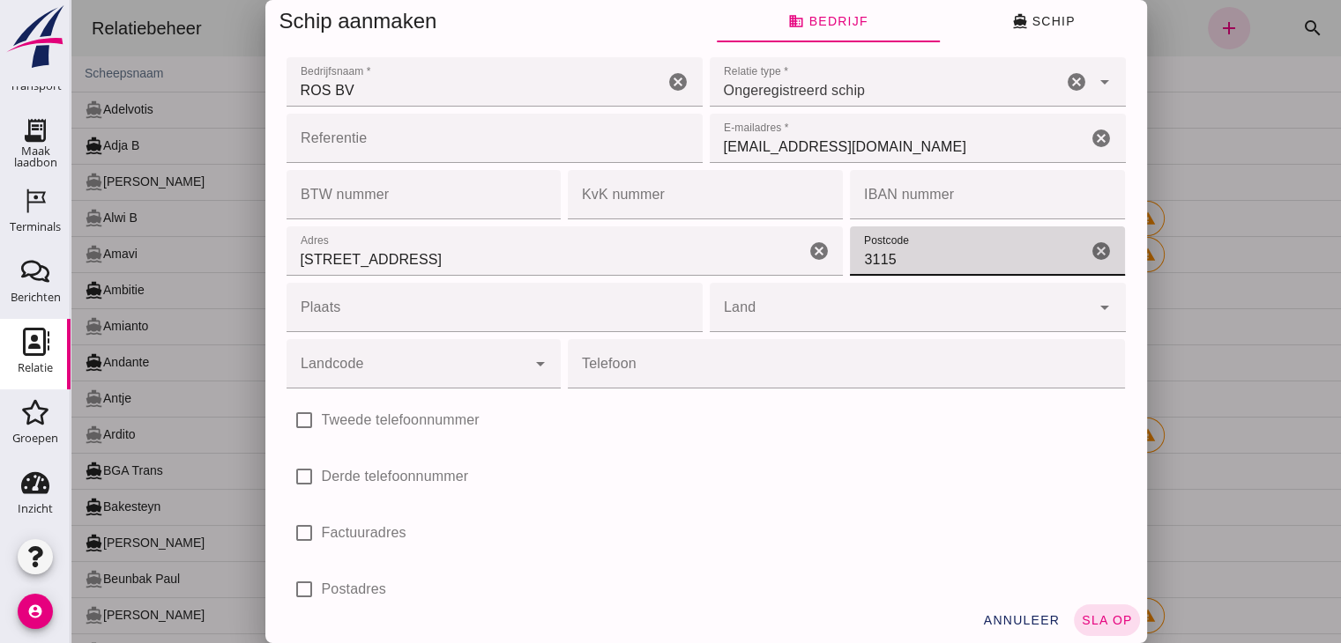
type input "3115"
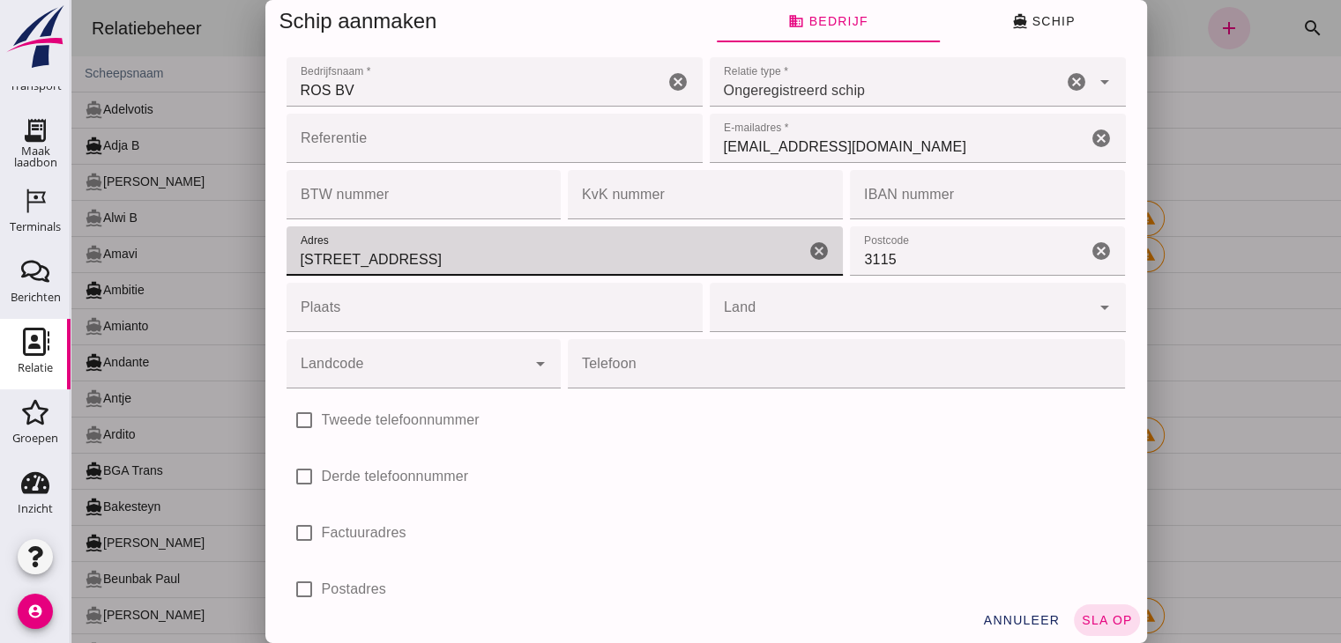
click input "[STREET_ADDRESS]"
type input "[STREET_ADDRESS]"
click input "Plaats"
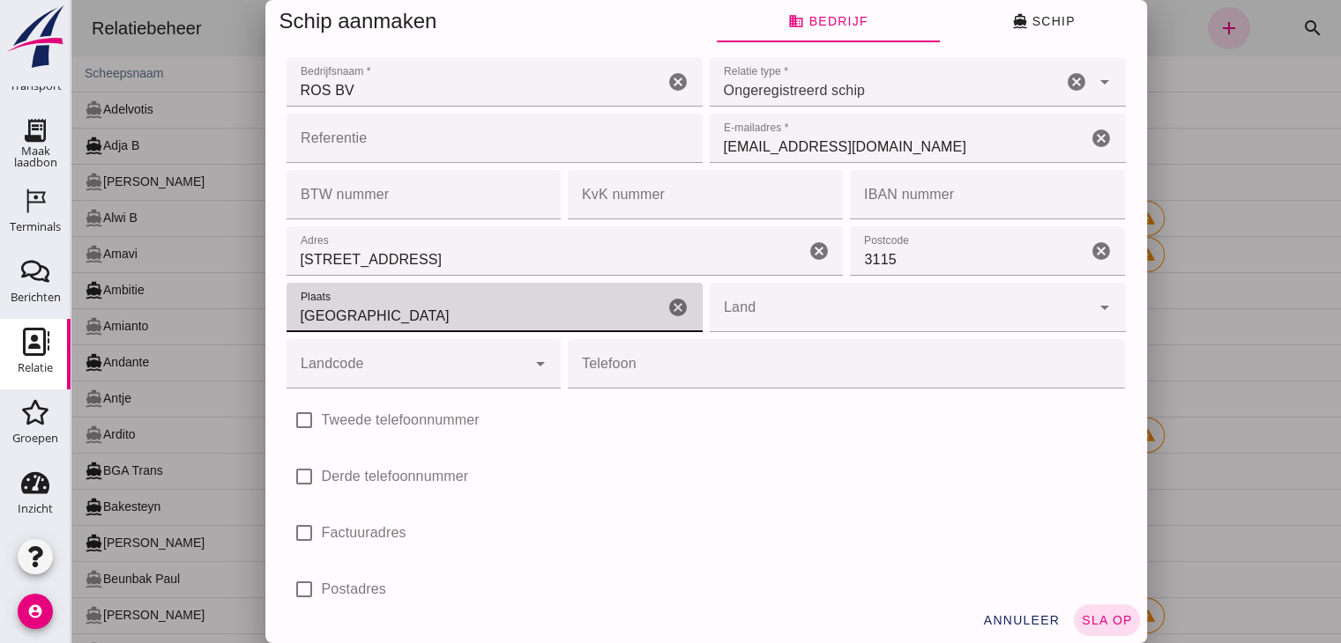
type input "[GEOGRAPHIC_DATA]"
click div "check_box_outline_blank Derde telefoonnummer"
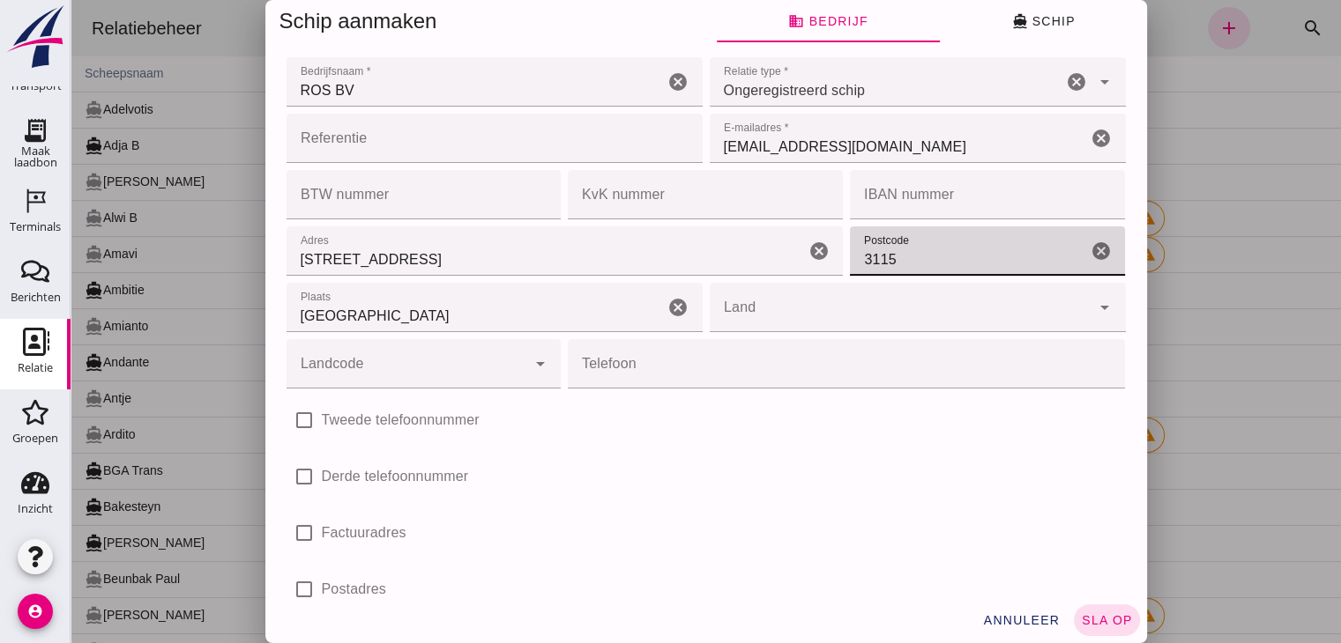
click input "3115"
type input "3115 HE"
click input "[GEOGRAPHIC_DATA]"
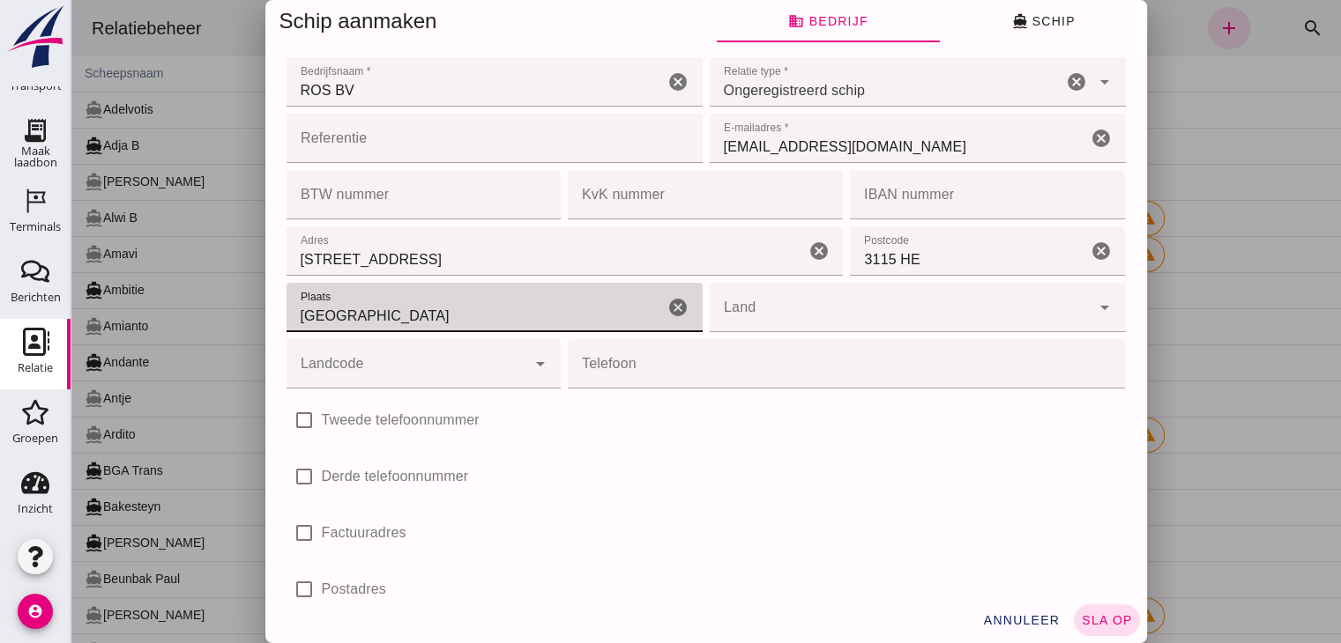
click input "[GEOGRAPHIC_DATA]"
type input "Schiedam"
click button "directions_boat Schip"
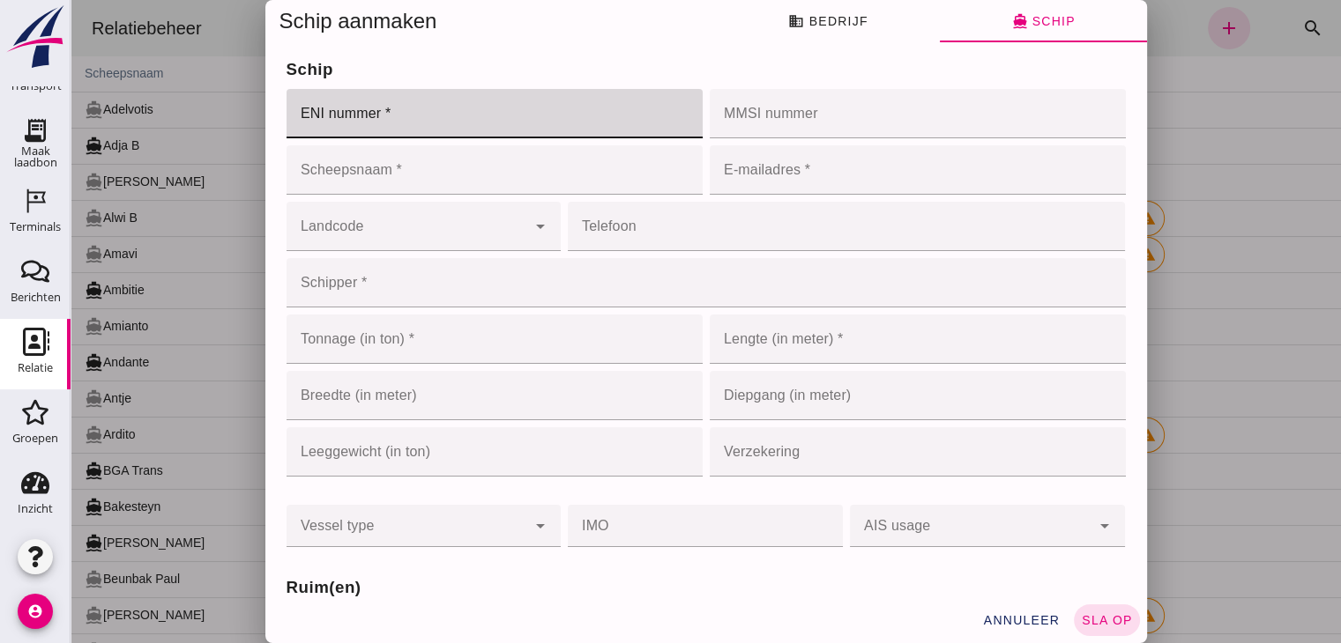
click input "ENI nummer *"
type input "2008266"
click input "Scheepsnaam *"
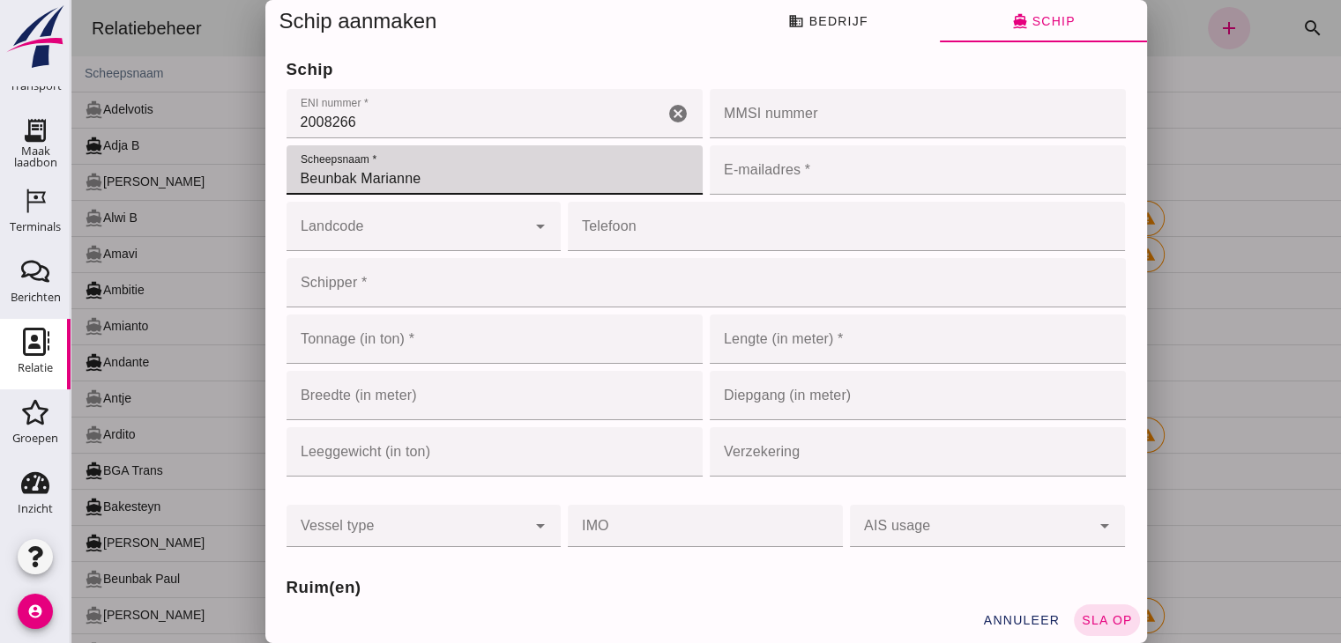
type input "Beunbak Marianne"
click input "E-mailadres *"
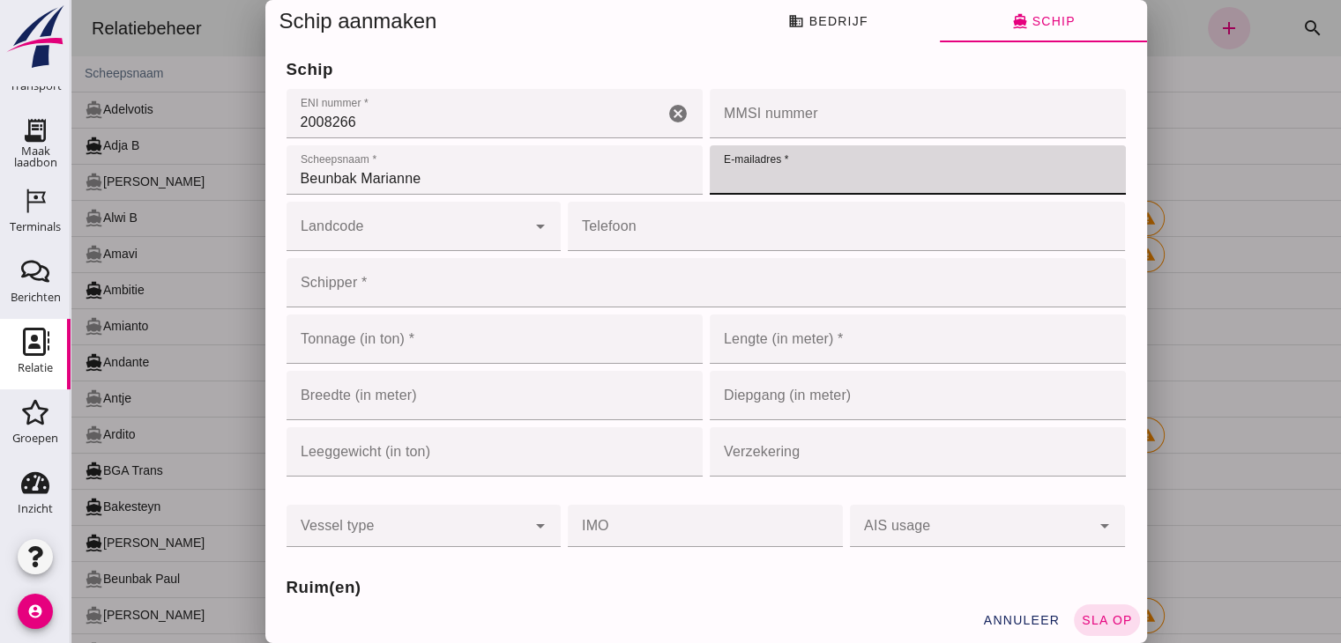
paste input "[EMAIL_ADDRESS][DOMAIN_NAME]"
type input "[EMAIL_ADDRESS][DOMAIN_NAME]"
click input "Schipper *"
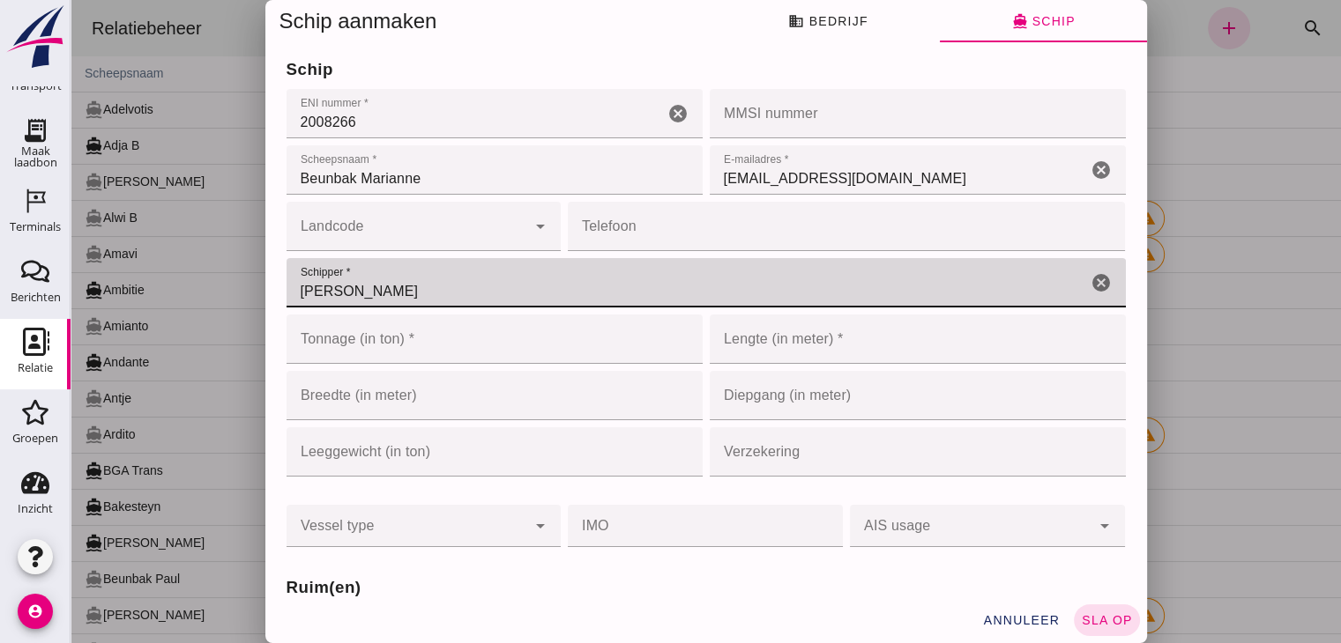
type input "[PERSON_NAME]"
click input "Tonnage (in ton) *"
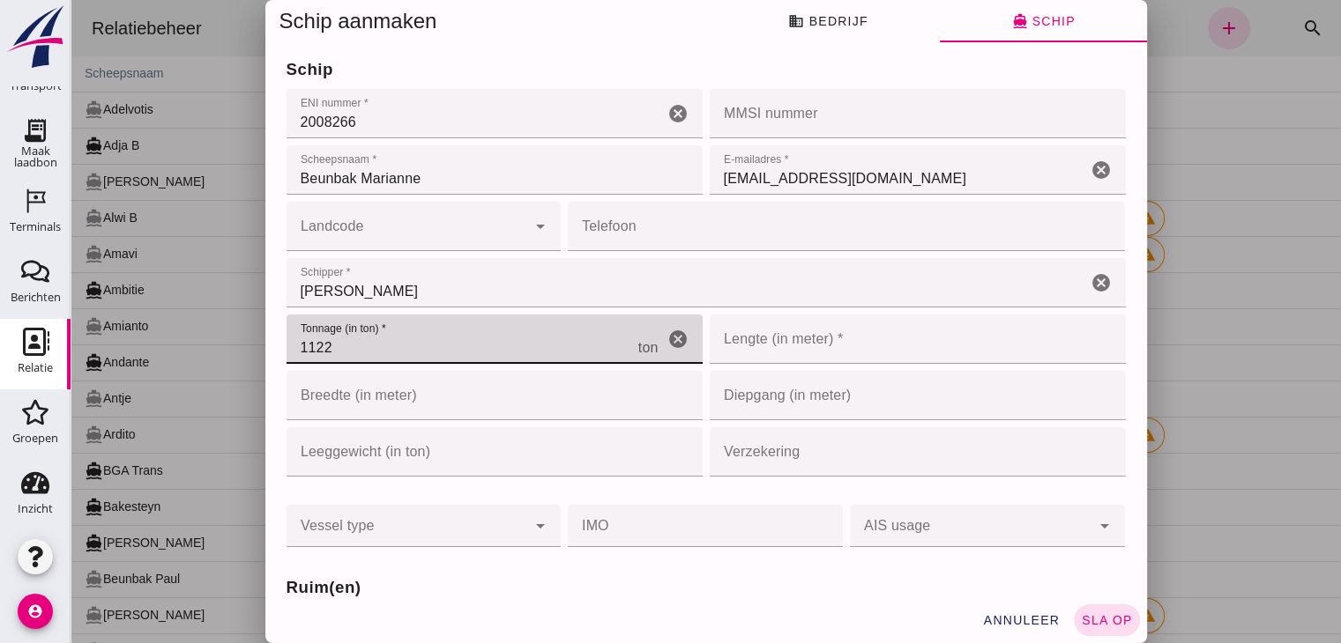
type input "1122"
click input "Lengte (in meter) *"
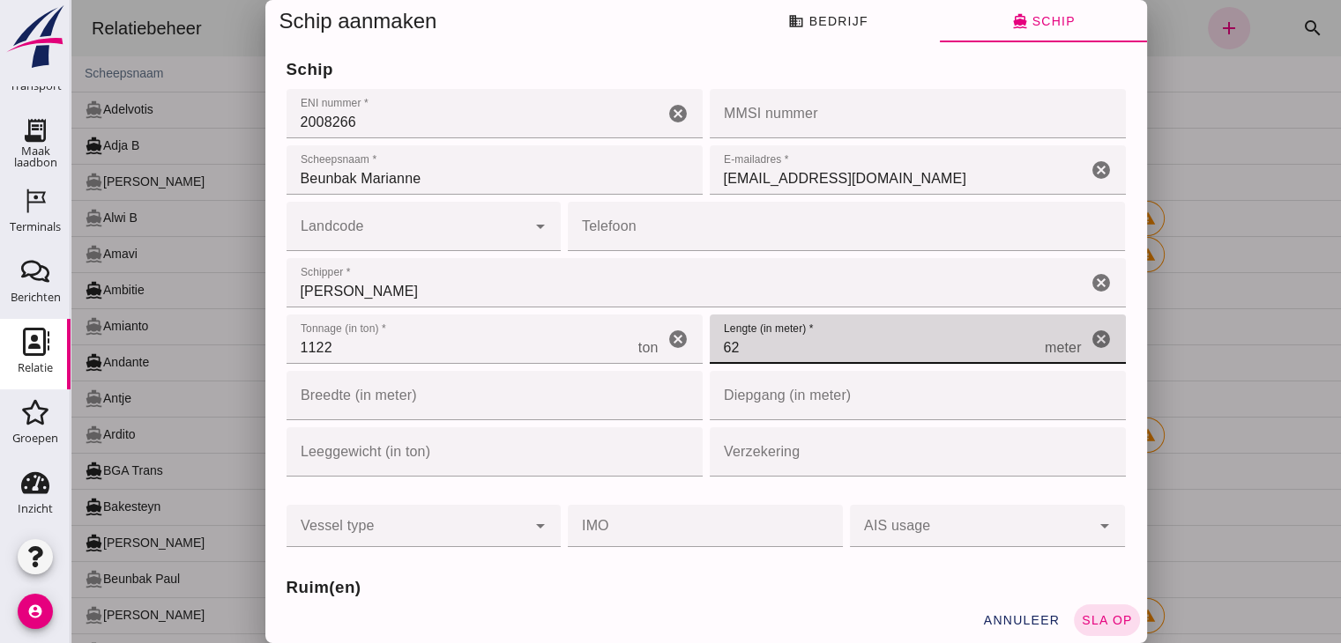
type input "62"
click input "Breedte (in meter)"
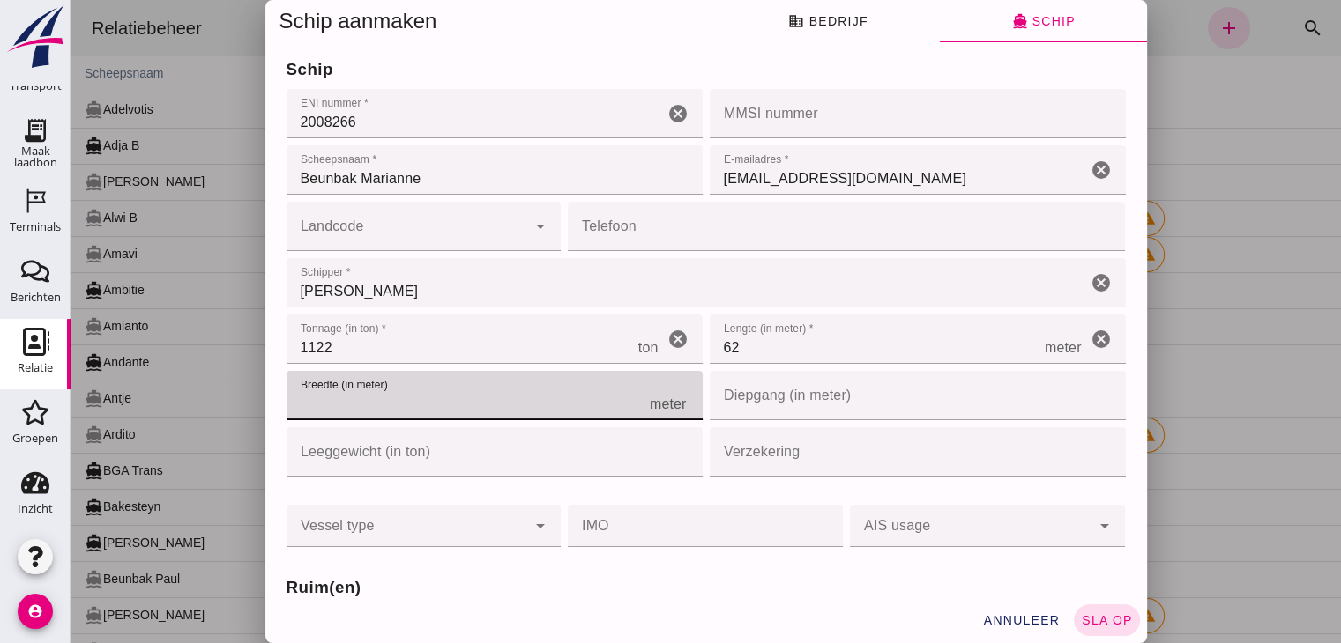
type input "8"
type input "8.18"
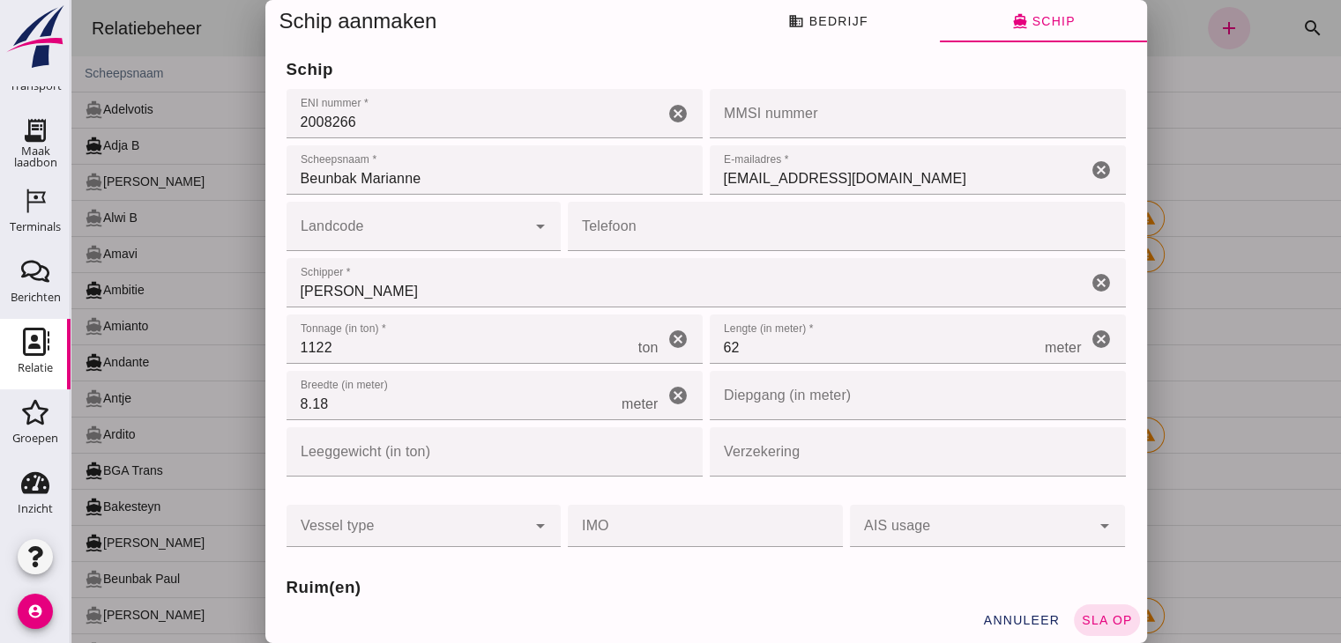
click at [560, 581] on h3 "Ruim(en)" at bounding box center [705, 588] width 839 height 25
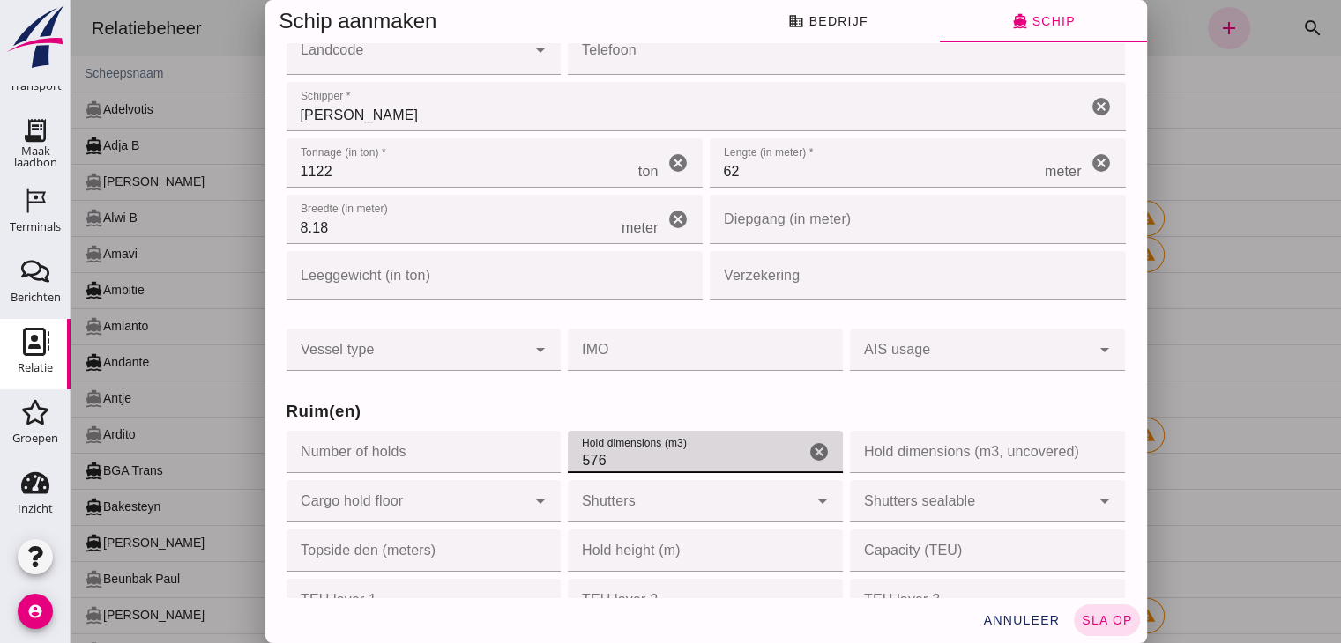
drag, startPoint x: 615, startPoint y: 461, endPoint x: 510, endPoint y: 461, distance: 104.9
click div "Ruim(en) Number of holds Number of holds cancel Hold dimensions (m3) Hold dimen…"
type input "551"
click at [847, 400] on h3 "Ruim(en)" at bounding box center [705, 411] width 839 height 25
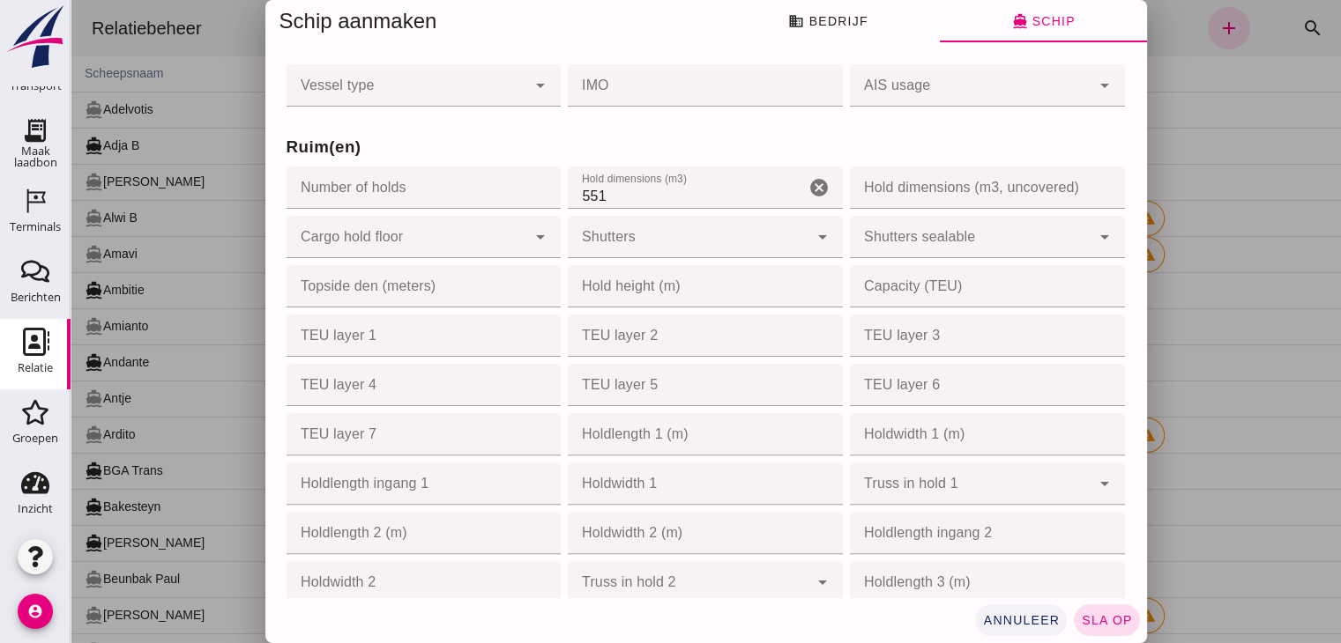
scroll to position [793, 0]
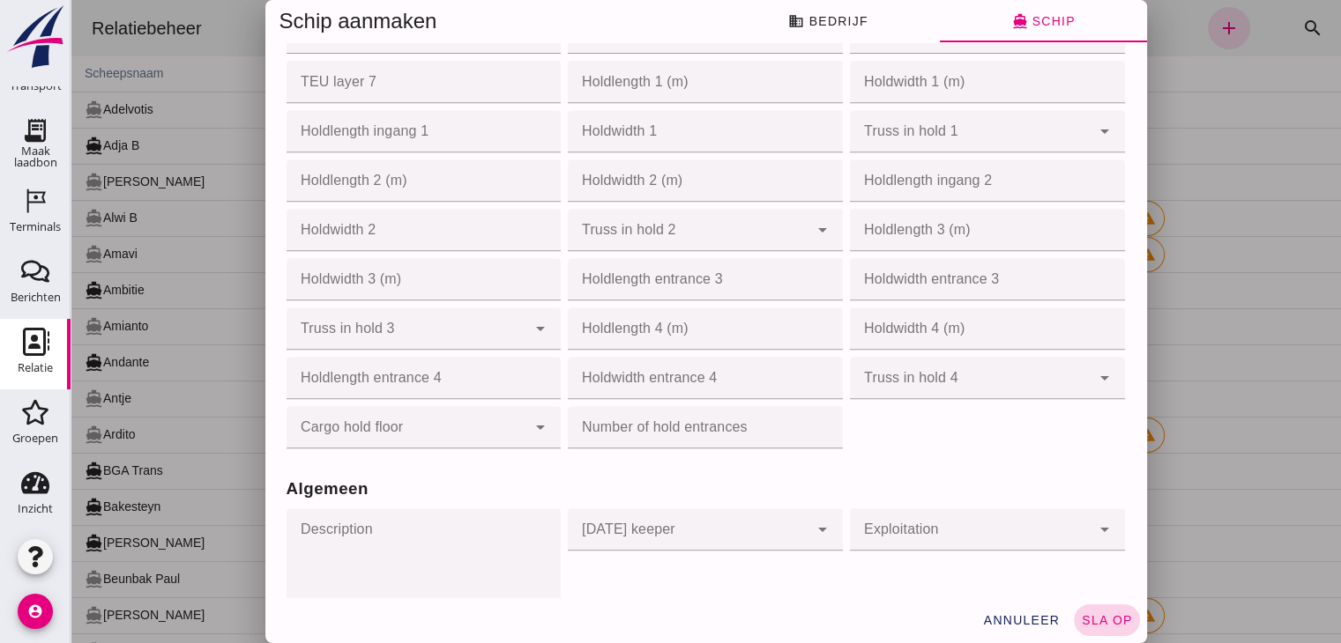
click span "sla op"
type input "02008266"
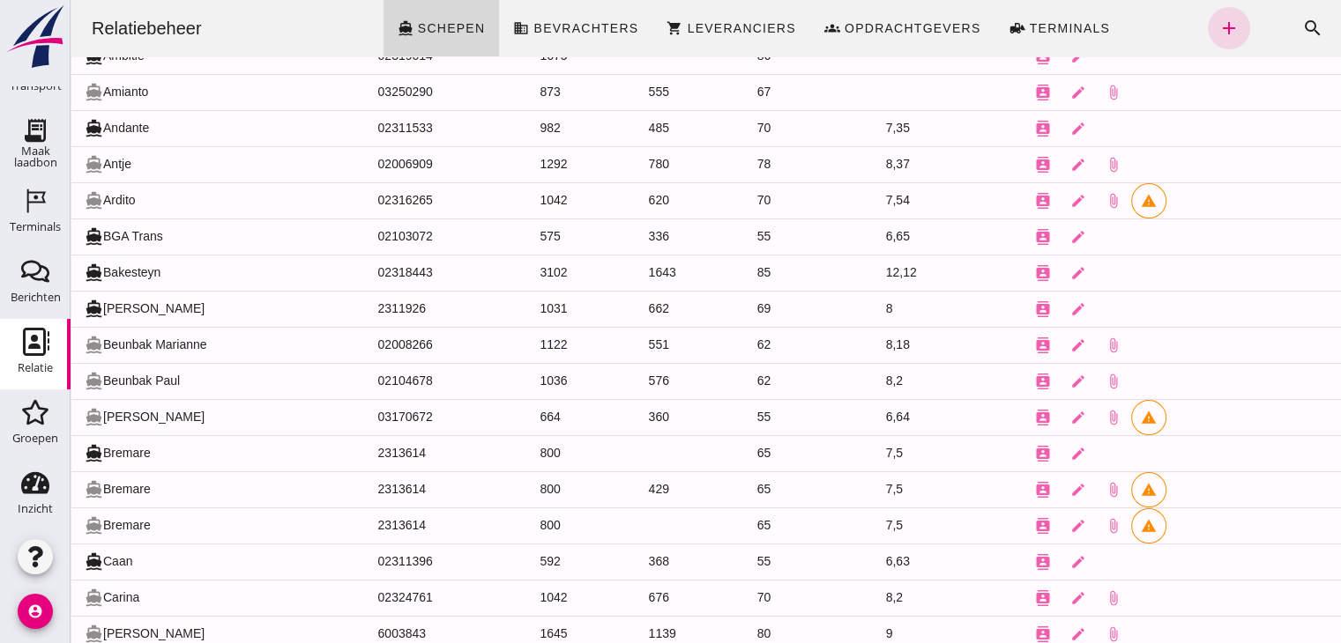
scroll to position [264, 0]
